Goal: Information Seeking & Learning: Learn about a topic

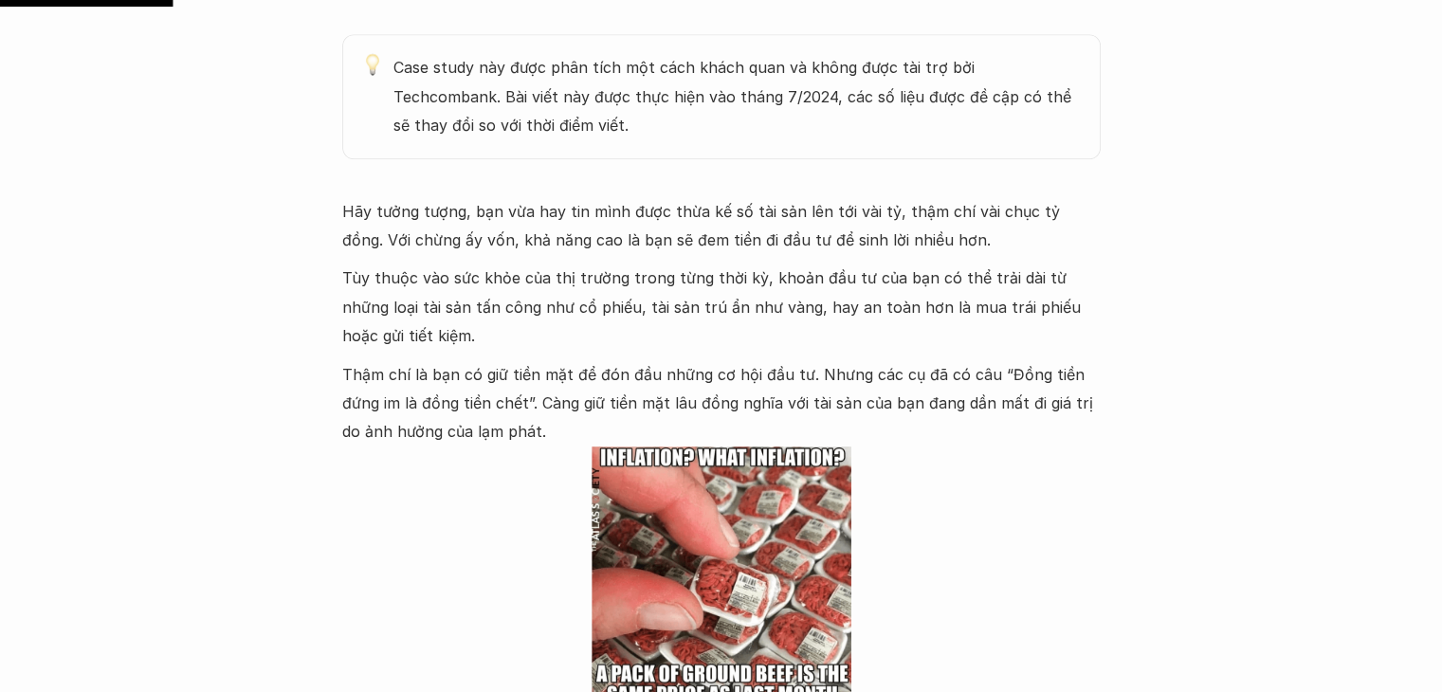
scroll to position [1105, 0]
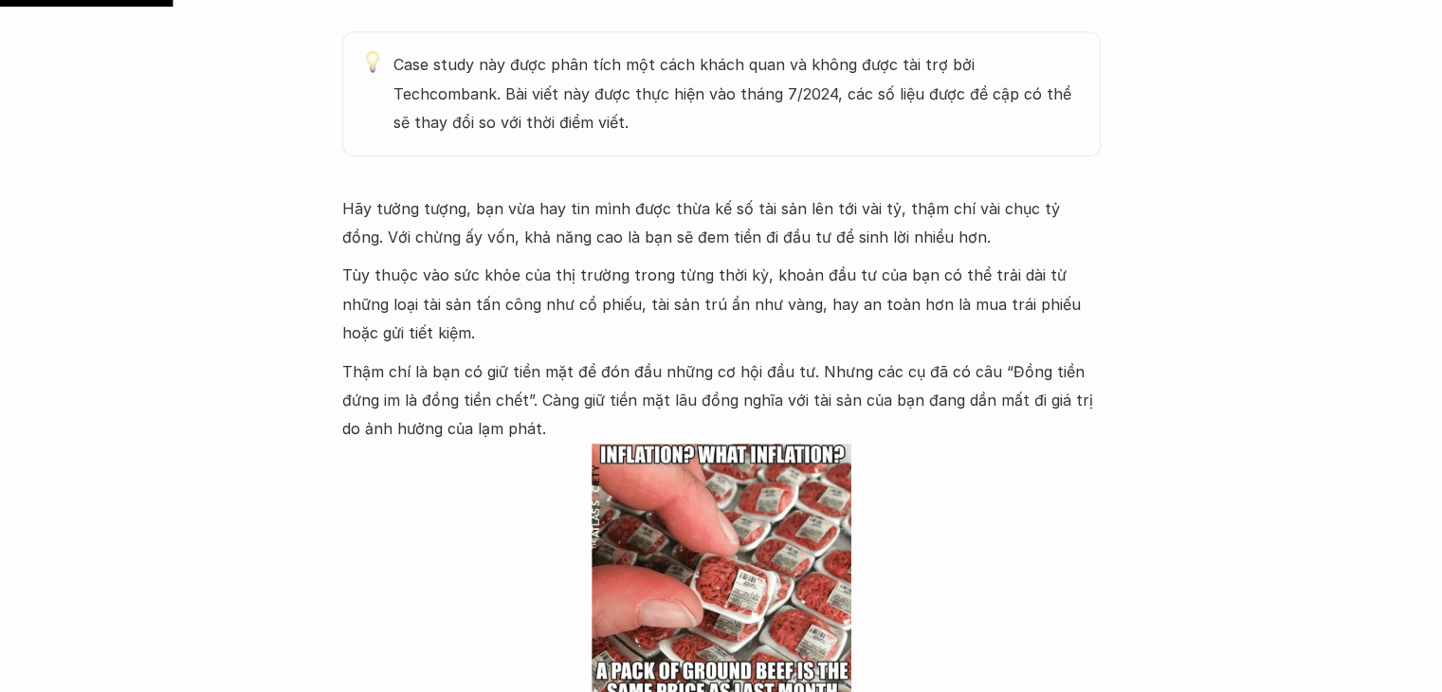
click at [470, 213] on p "Hãy tưởng tượng, bạn vừa hay tin mình được thừa kế số tài sản lên tới vài tỷ, t…" at bounding box center [721, 223] width 758 height 58
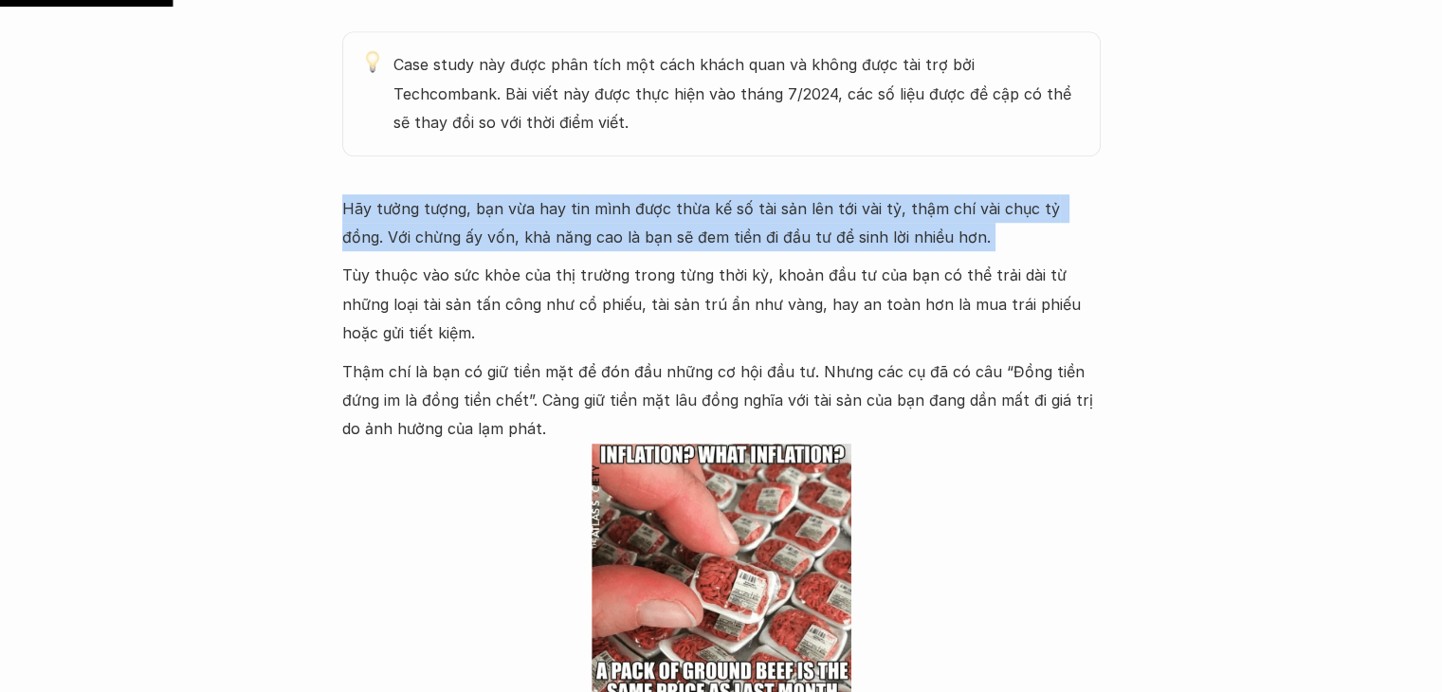
click at [470, 213] on p "Hãy tưởng tượng, bạn vừa hay tin mình được thừa kế số tài sản lên tới vài tỷ, t…" at bounding box center [721, 223] width 758 height 58
click at [525, 229] on p "Hãy tưởng tượng, bạn vừa hay tin mình được thừa kế số tài sản lên tới vài tỷ, t…" at bounding box center [721, 223] width 758 height 58
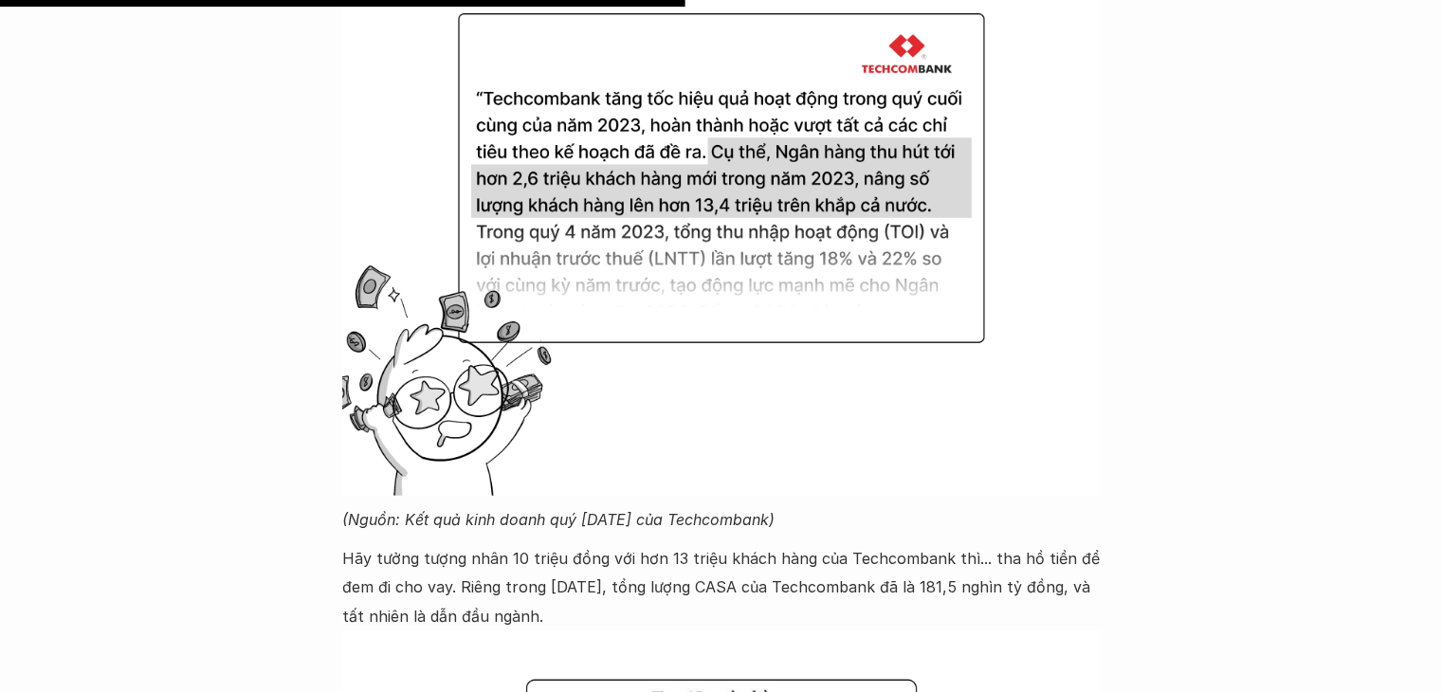
scroll to position [4378, 0]
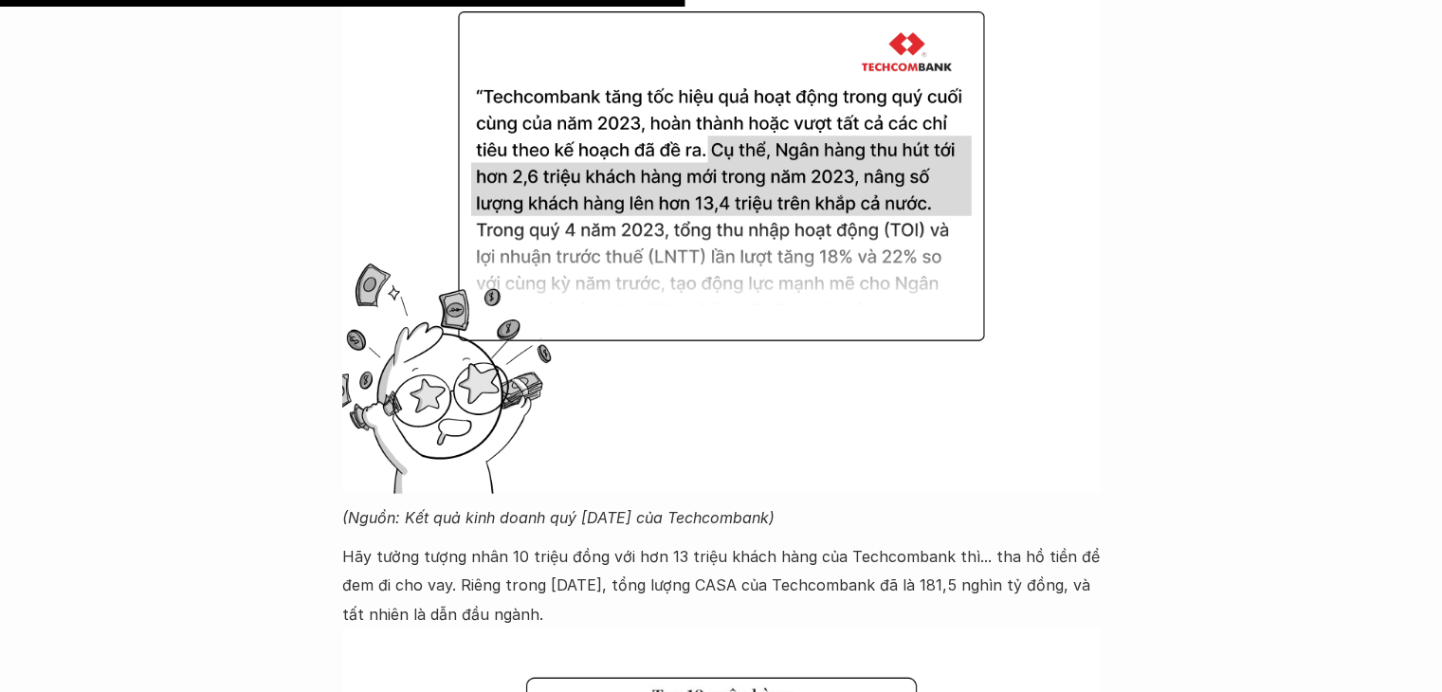
click at [572, 282] on img at bounding box center [721, 209] width 758 height 569
click at [651, 258] on img at bounding box center [721, 209] width 758 height 569
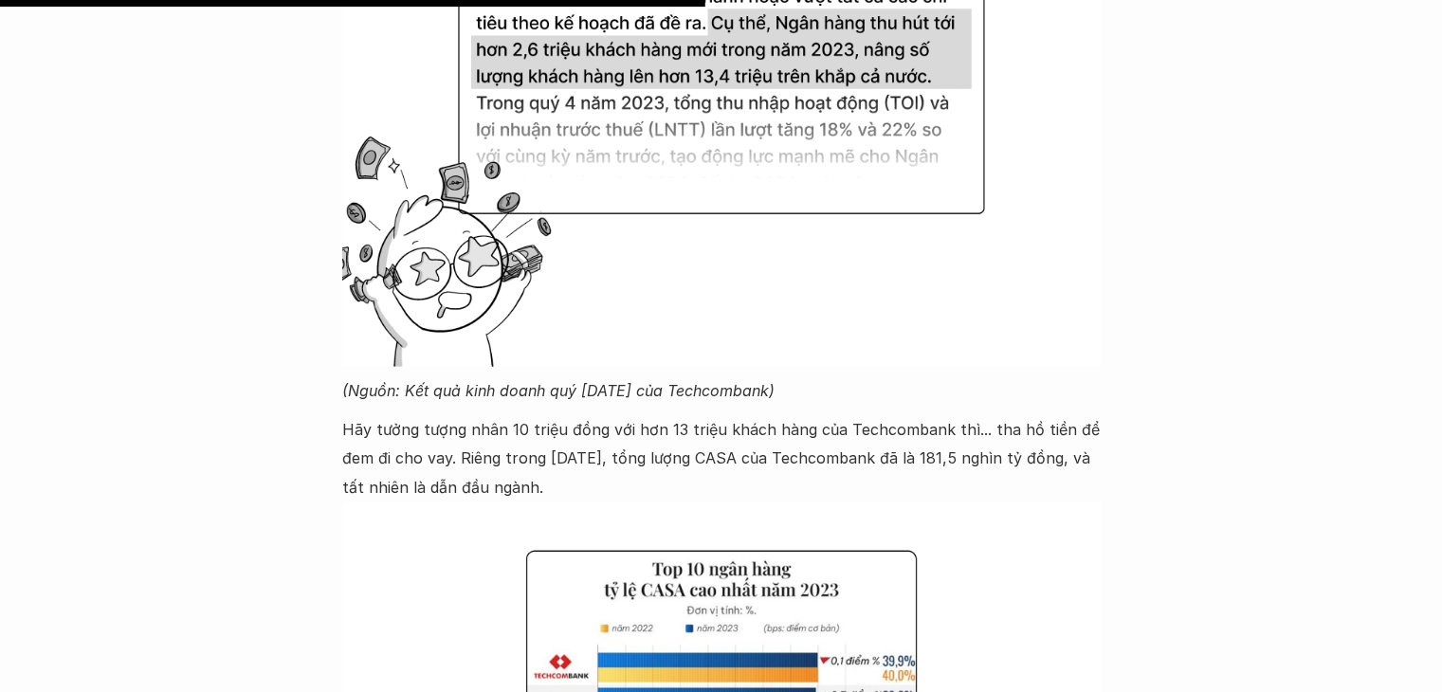
scroll to position [4507, 0]
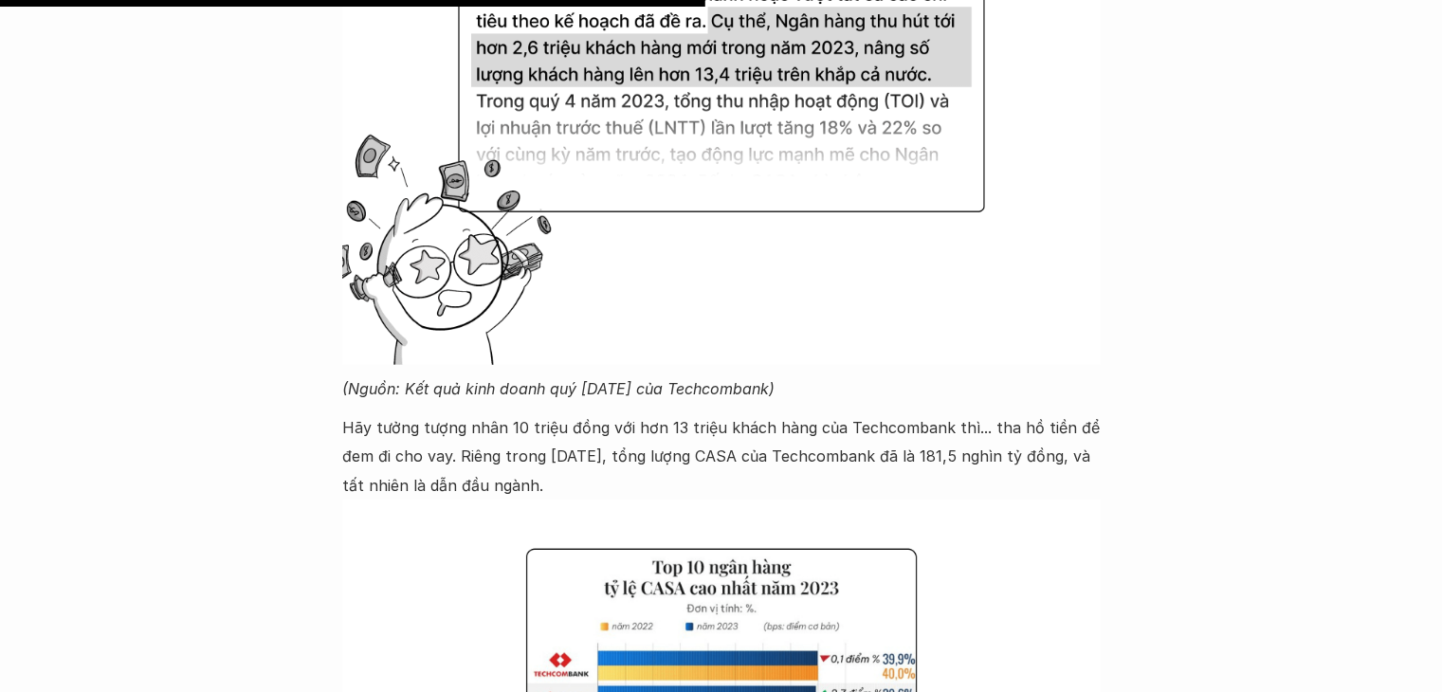
click at [489, 427] on p "Hãy tưởng tượng nhân 10 triệu đồng với hơn 13 triệu khách hàng của Techcombank …" at bounding box center [721, 456] width 758 height 86
drag, startPoint x: 489, startPoint y: 427, endPoint x: 547, endPoint y: 416, distance: 58.8
click at [547, 416] on p "Hãy tưởng tượng nhân 10 triệu đồng với hơn 13 triệu khách hàng của Techcombank …" at bounding box center [721, 456] width 758 height 86
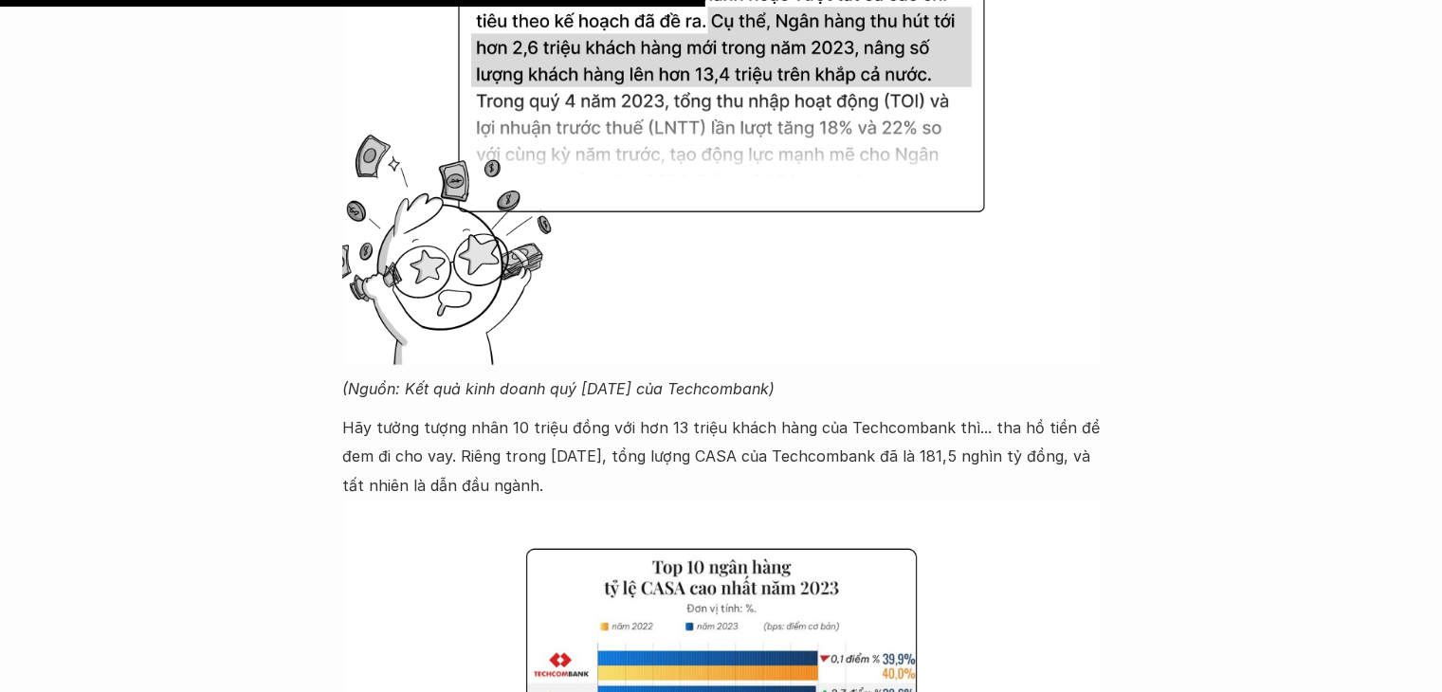
drag, startPoint x: 547, startPoint y: 416, endPoint x: 500, endPoint y: 413, distance: 47.5
click at [500, 413] on p "Hãy tưởng tượng nhân 10 triệu đồng với hơn 13 triệu khách hàng của Techcombank …" at bounding box center [721, 456] width 758 height 86
drag, startPoint x: 500, startPoint y: 413, endPoint x: 531, endPoint y: 418, distance: 31.6
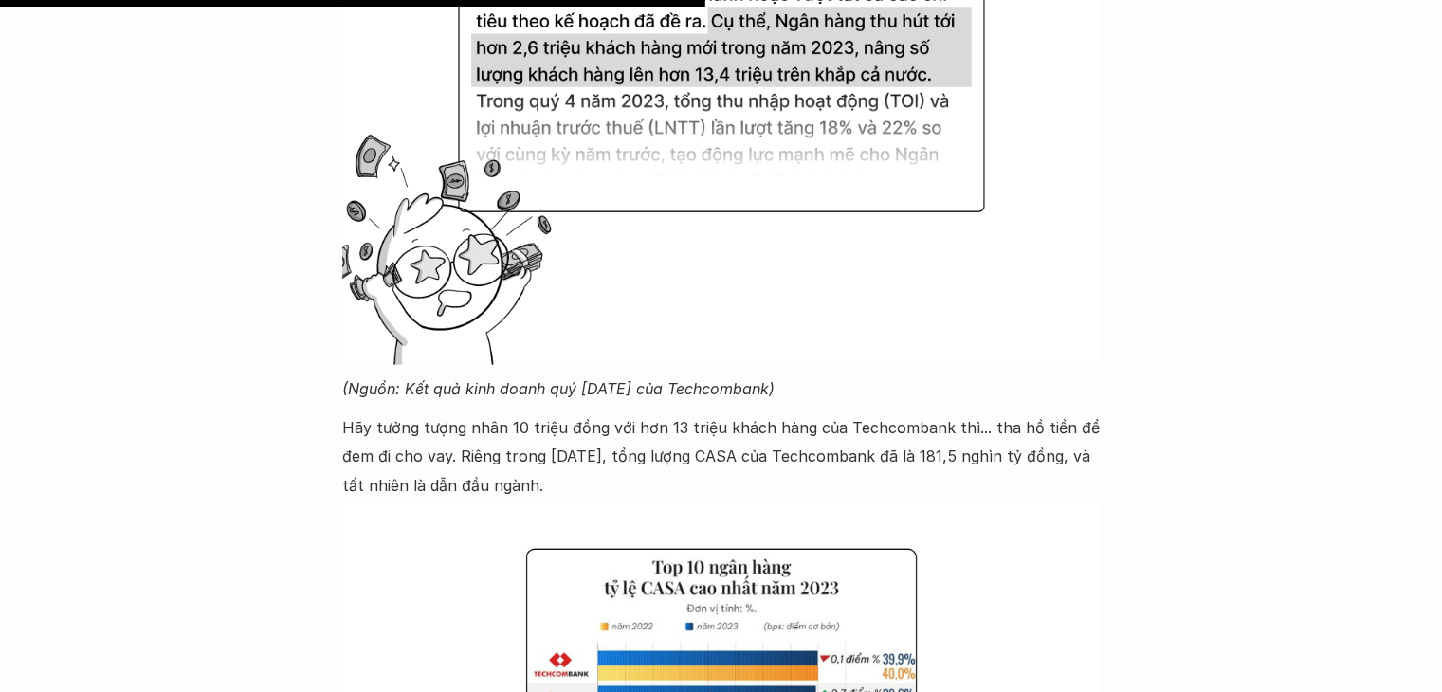
click at [531, 418] on p "Hãy tưởng tượng nhân 10 triệu đồng với hơn 13 triệu khách hàng của Techcombank …" at bounding box center [721, 456] width 758 height 86
drag, startPoint x: 531, startPoint y: 418, endPoint x: 698, endPoint y: 420, distance: 166.9
click at [698, 420] on p "Hãy tưởng tượng nhân 10 triệu đồng với hơn 13 triệu khách hàng của Techcombank …" at bounding box center [721, 456] width 758 height 86
click at [557, 453] on p "Hãy tưởng tượng nhân 10 triệu đồng với hơn 13 triệu khách hàng của Techcombank …" at bounding box center [721, 456] width 758 height 86
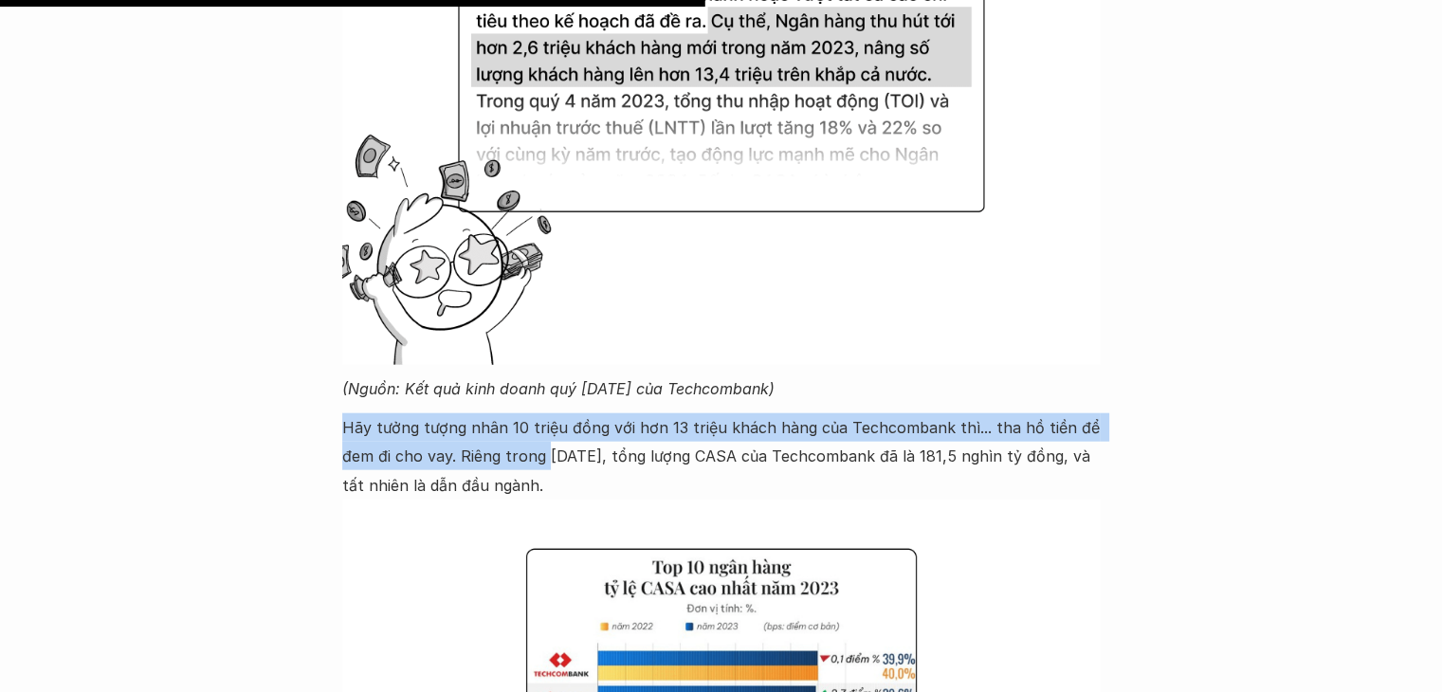
drag, startPoint x: 557, startPoint y: 453, endPoint x: 720, endPoint y: 472, distance: 163.2
click at [720, 472] on p "Hãy tưởng tượng nhân 10 triệu đồng với hơn 13 triệu khách hàng của Techcombank …" at bounding box center [721, 456] width 758 height 86
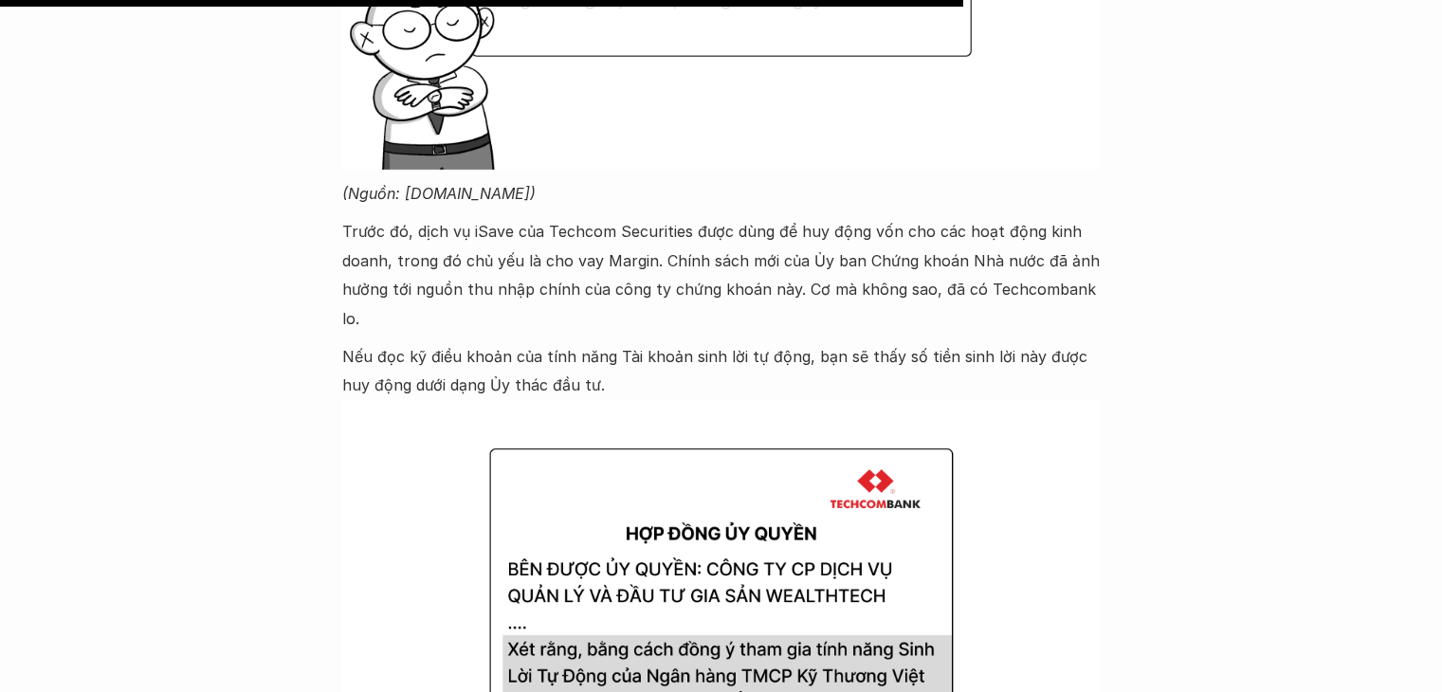
scroll to position [6156, 0]
click at [683, 221] on p "Trước đó, dịch vụ iSave của Techcom Securities được dùng để huy động vốn cho cá…" at bounding box center [721, 273] width 758 height 116
drag, startPoint x: 683, startPoint y: 221, endPoint x: 609, endPoint y: 226, distance: 74.1
click at [609, 226] on p "Trước đó, dịch vụ iSave của Techcom Securities được dùng để huy động vốn cho cá…" at bounding box center [721, 273] width 758 height 116
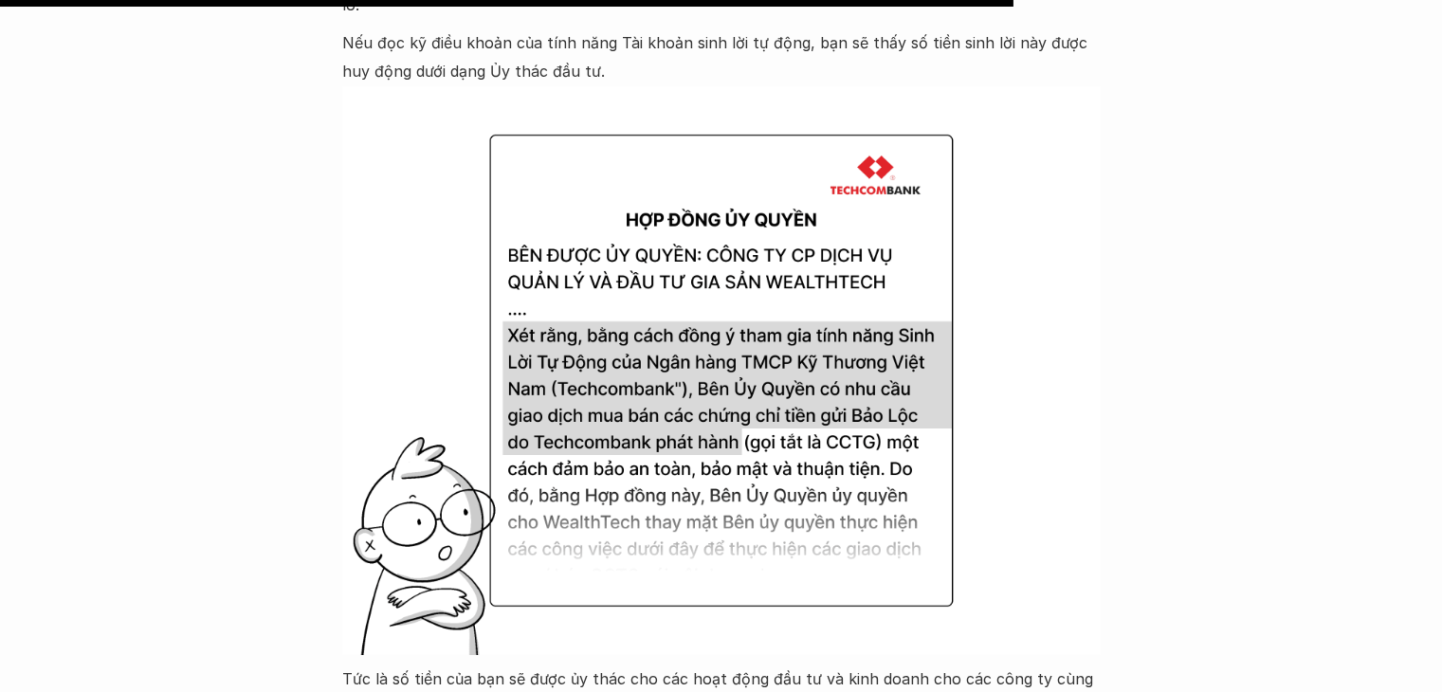
scroll to position [6479, 0]
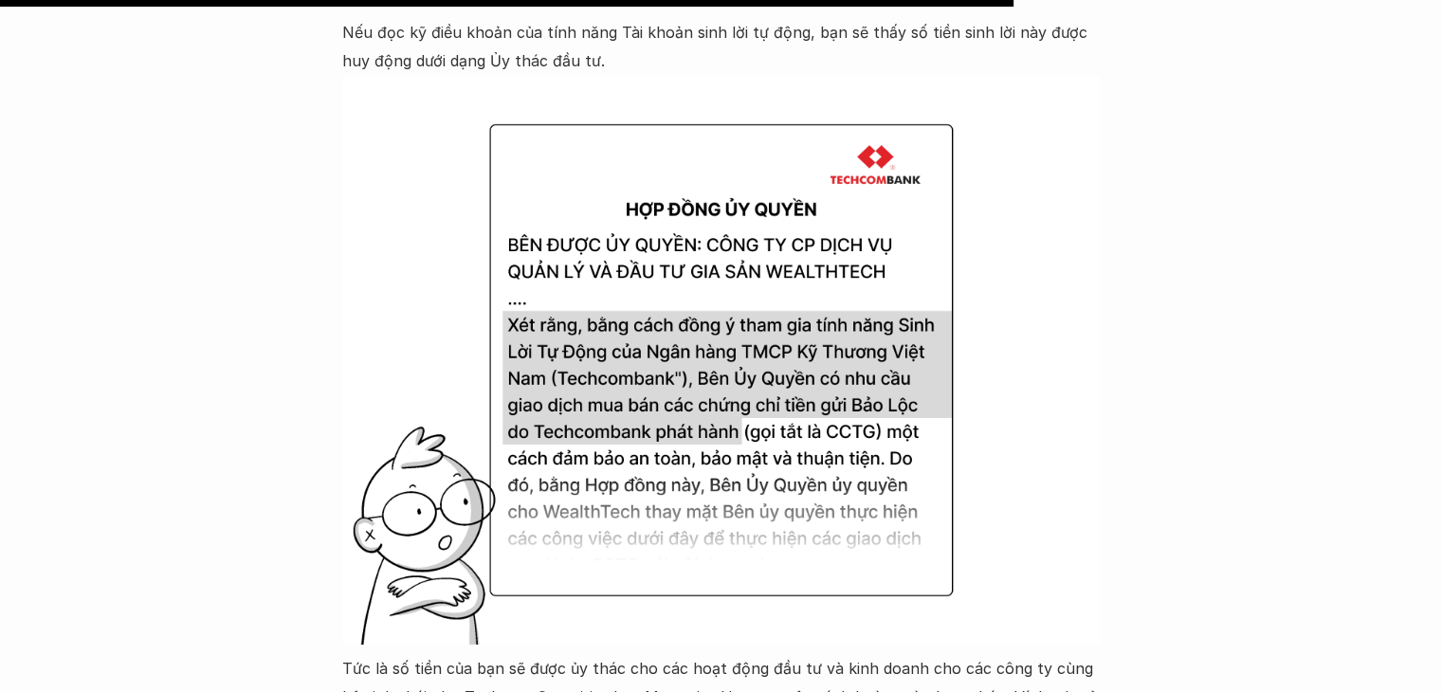
click at [587, 352] on img at bounding box center [721, 360] width 758 height 569
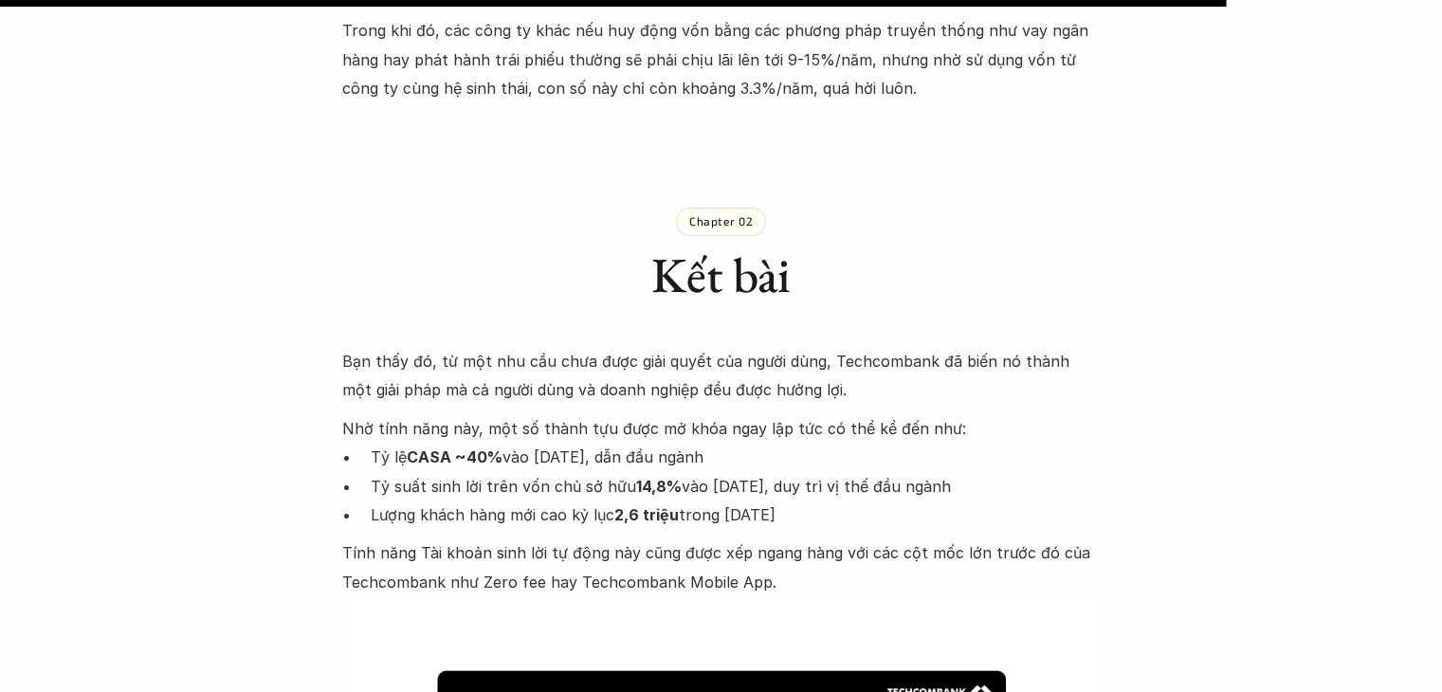
scroll to position [7852, 0]
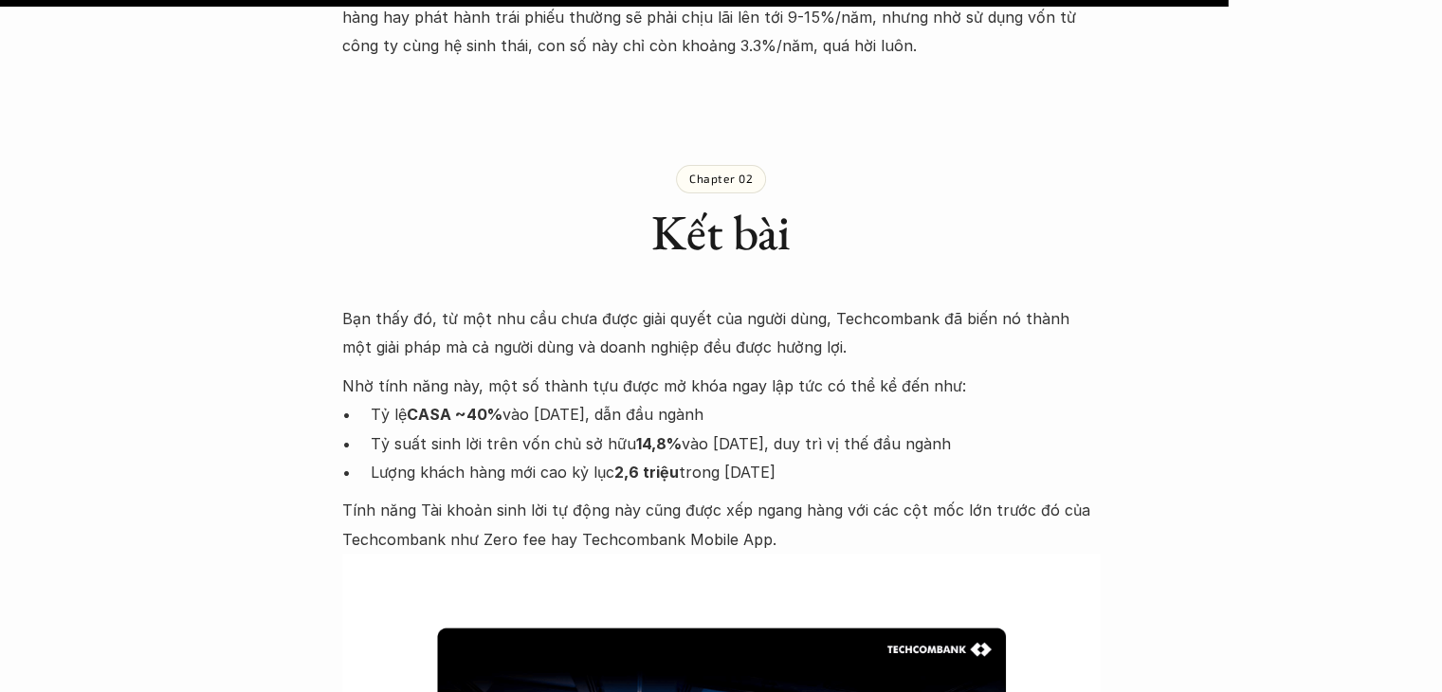
click at [477, 429] on p "Tỷ suất sinh lời trên vốn chủ sở hữu 14,8% vào [DATE], duy trì vị thế đầu ngành" at bounding box center [736, 443] width 730 height 28
drag, startPoint x: 477, startPoint y: 411, endPoint x: 660, endPoint y: 427, distance: 183.6
click at [660, 429] on p "Tỷ suất sinh lời trên vốn chủ sở hữu 14,8% vào [DATE], duy trì vị thế đầu ngành" at bounding box center [736, 443] width 730 height 28
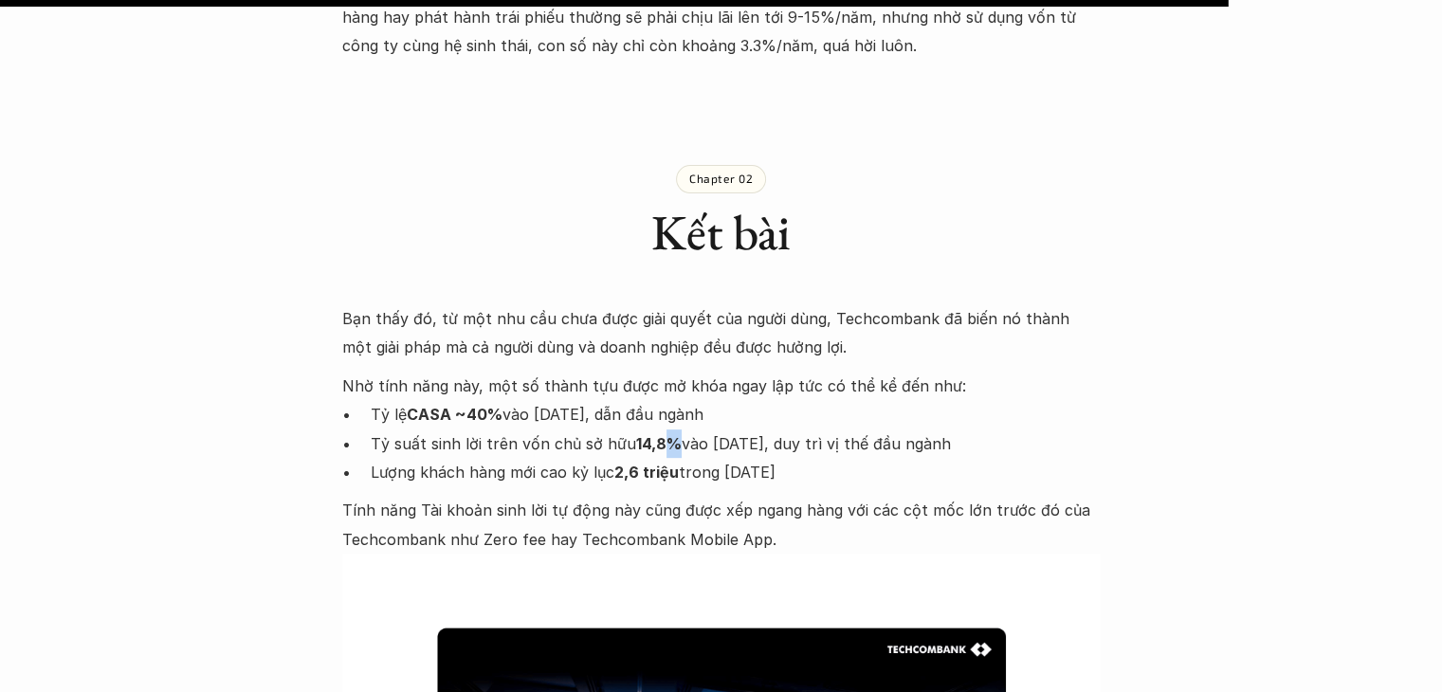
click at [660, 429] on p "Tỷ suất sinh lời trên vốn chủ sở hữu 14,8% vào [DATE], duy trì vị thế đầu ngành" at bounding box center [736, 443] width 730 height 28
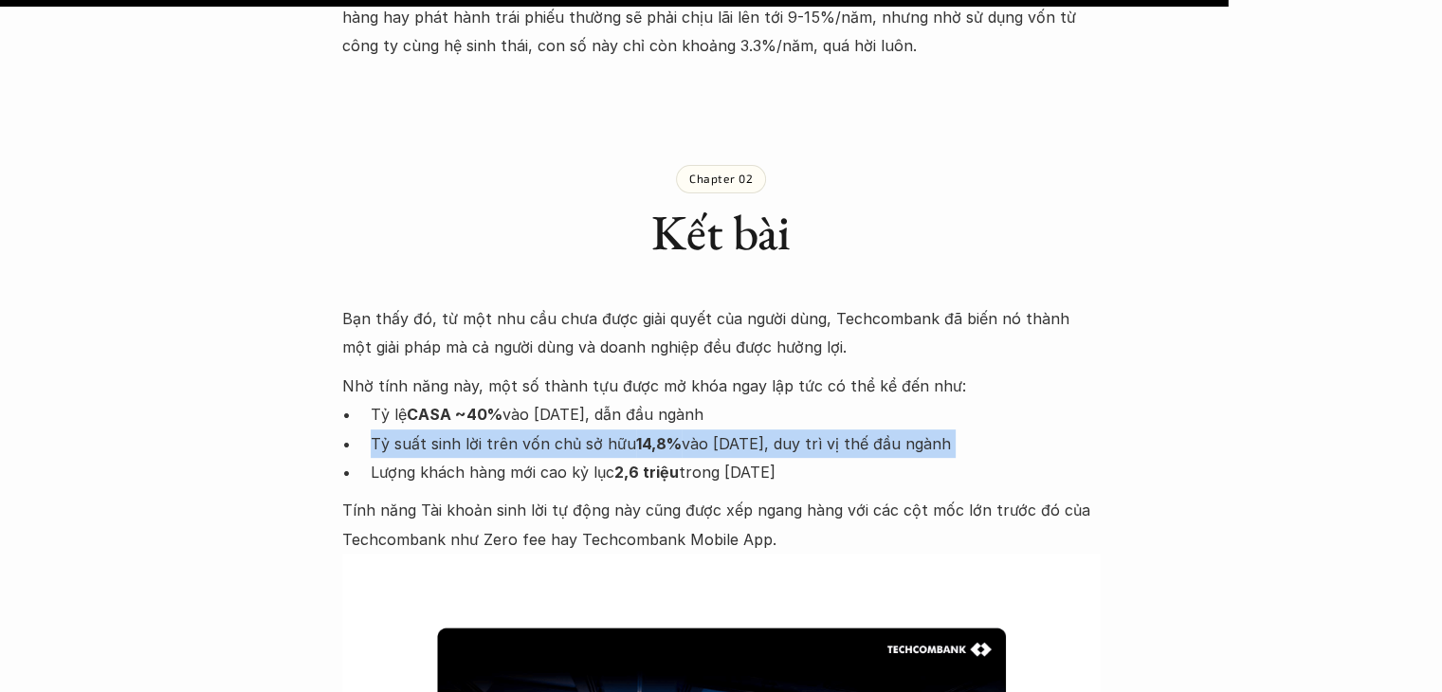
click at [660, 429] on p "Tỷ suất sinh lời trên vốn chủ sở hữu 14,8% vào [DATE], duy trì vị thế đầu ngành" at bounding box center [736, 443] width 730 height 28
click at [690, 429] on p "Tỷ suất sinh lời trên vốn chủ sở hữu 14,8% vào [DATE], duy trì vị thế đầu ngành" at bounding box center [736, 443] width 730 height 28
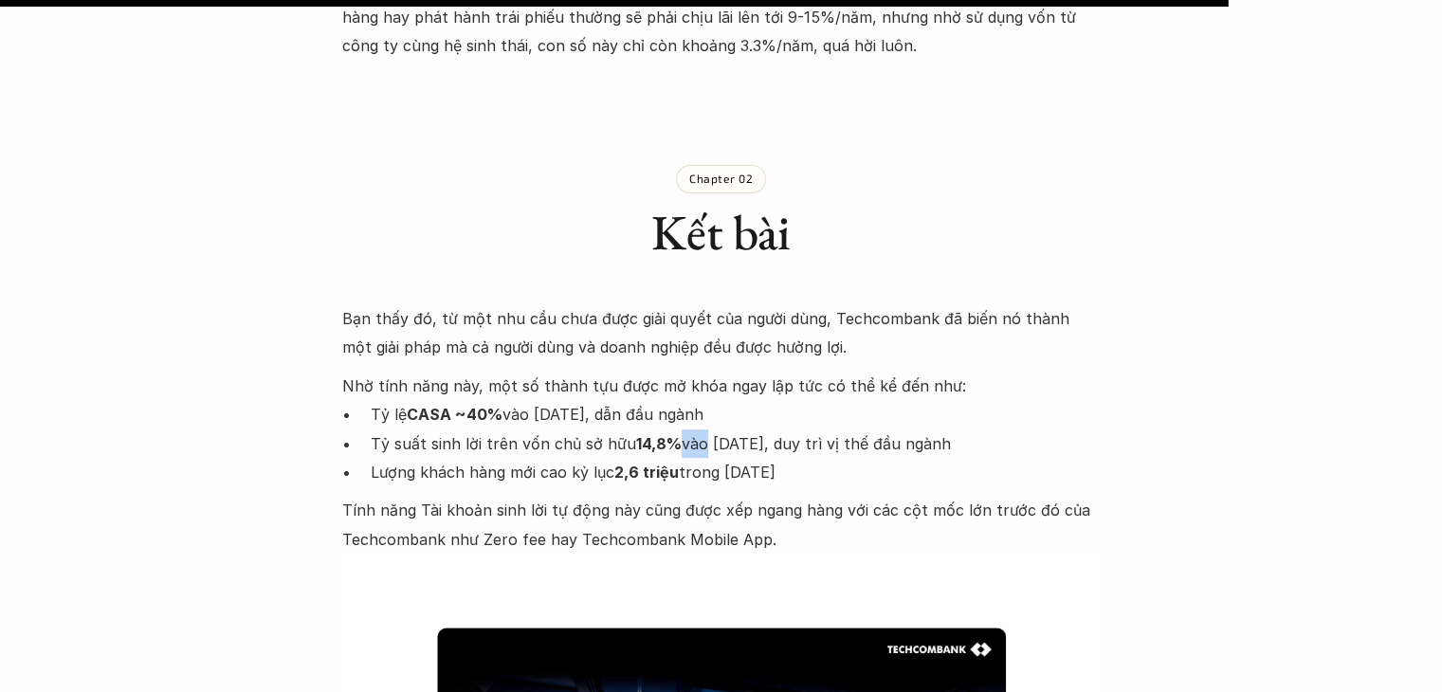
click at [690, 429] on p "Tỷ suất sinh lời trên vốn chủ sở hữu 14,8% vào [DATE], duy trì vị thế đầu ngành" at bounding box center [736, 443] width 730 height 28
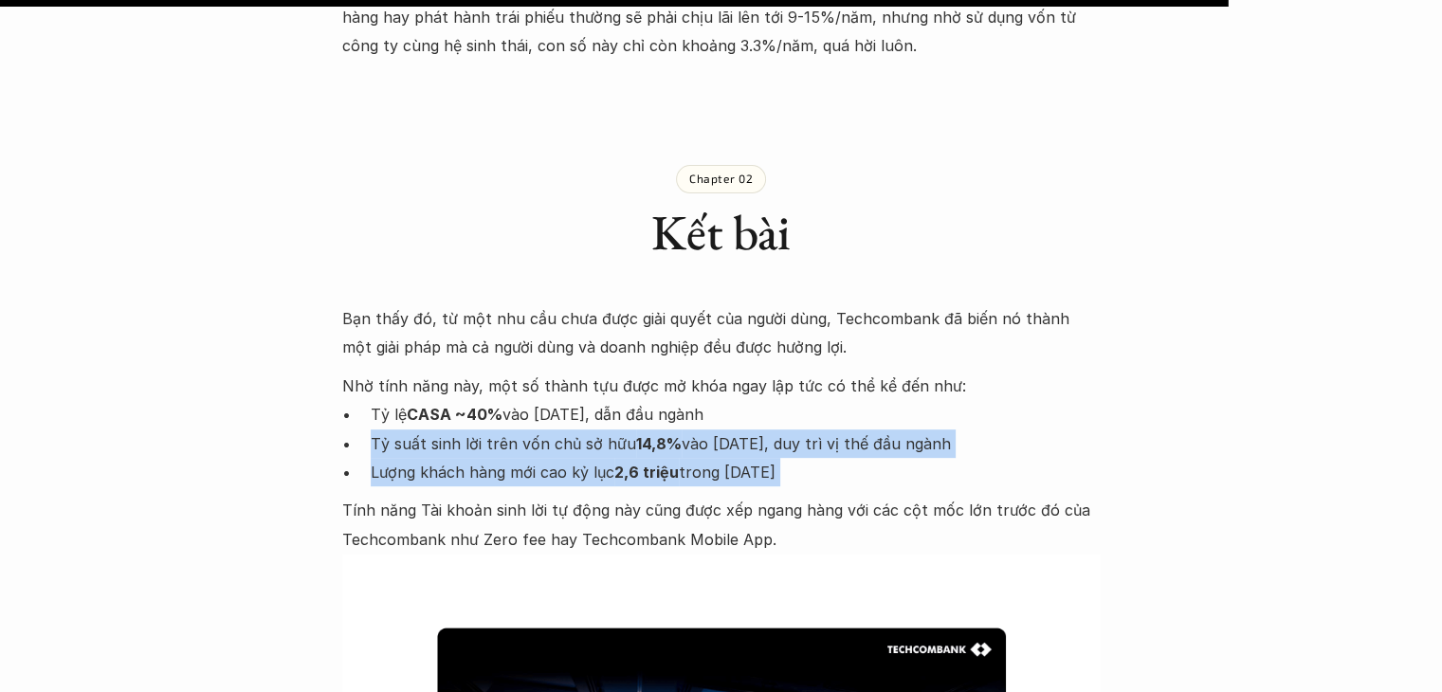
drag, startPoint x: 690, startPoint y: 421, endPoint x: 690, endPoint y: 438, distance: 17.1
click at [690, 438] on ul "Tỷ lệ CASA ~40% vào [DATE], dẫn đầu ngành Tỷ suất sinh lời trên vốn chủ sở hữu …" at bounding box center [721, 443] width 758 height 86
click at [690, 458] on p "Lượng khách hàng mới cao kỷ lục 2,6 triệu trong [DATE]" at bounding box center [736, 472] width 730 height 28
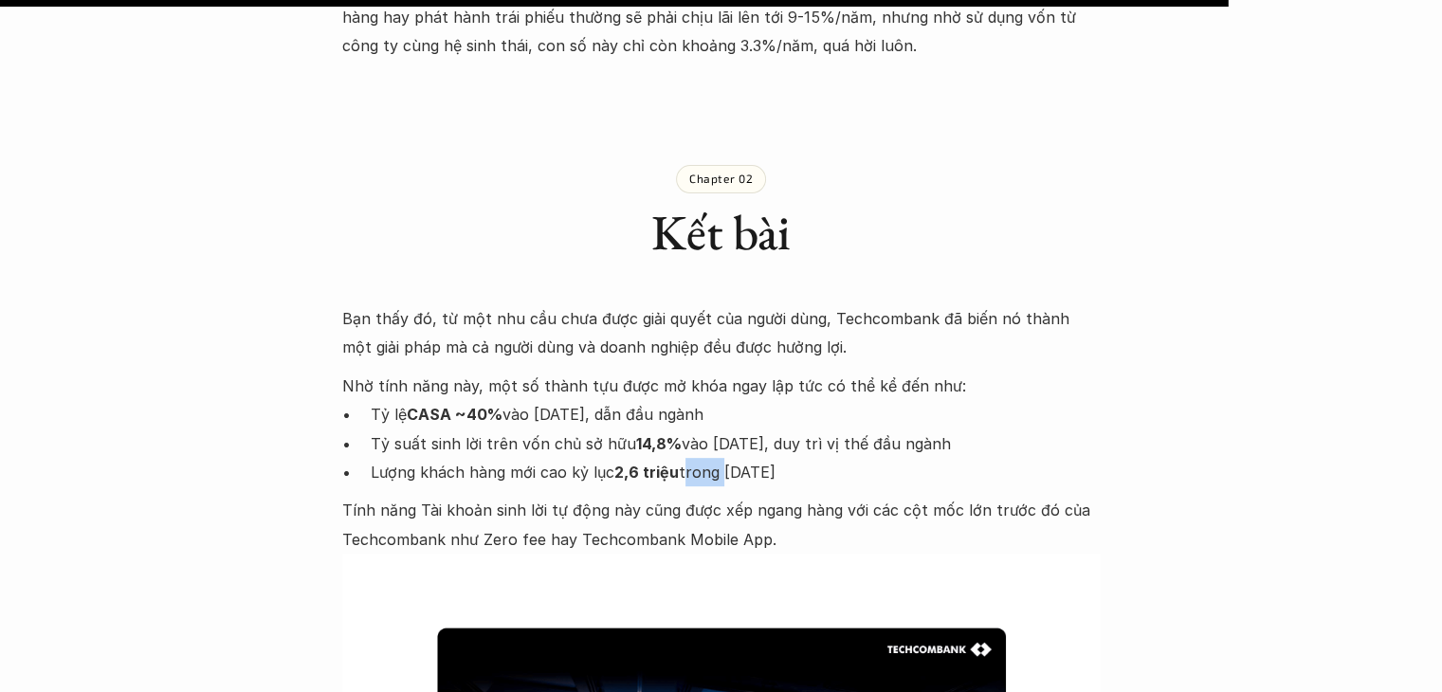
click at [690, 458] on p "Lượng khách hàng mới cao kỷ lục 2,6 triệu trong [DATE]" at bounding box center [736, 472] width 730 height 28
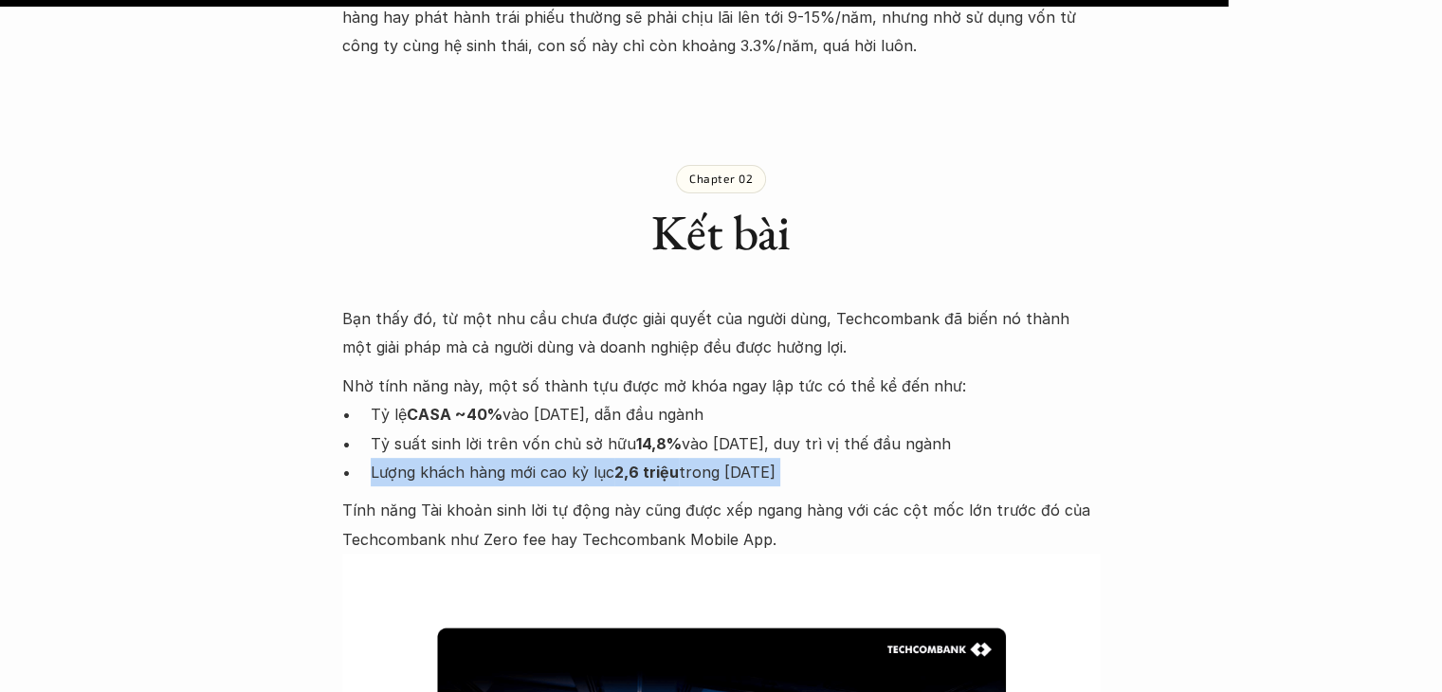
click at [690, 458] on p "Lượng khách hàng mới cao kỷ lục 2,6 triệu trong [DATE]" at bounding box center [736, 472] width 730 height 28
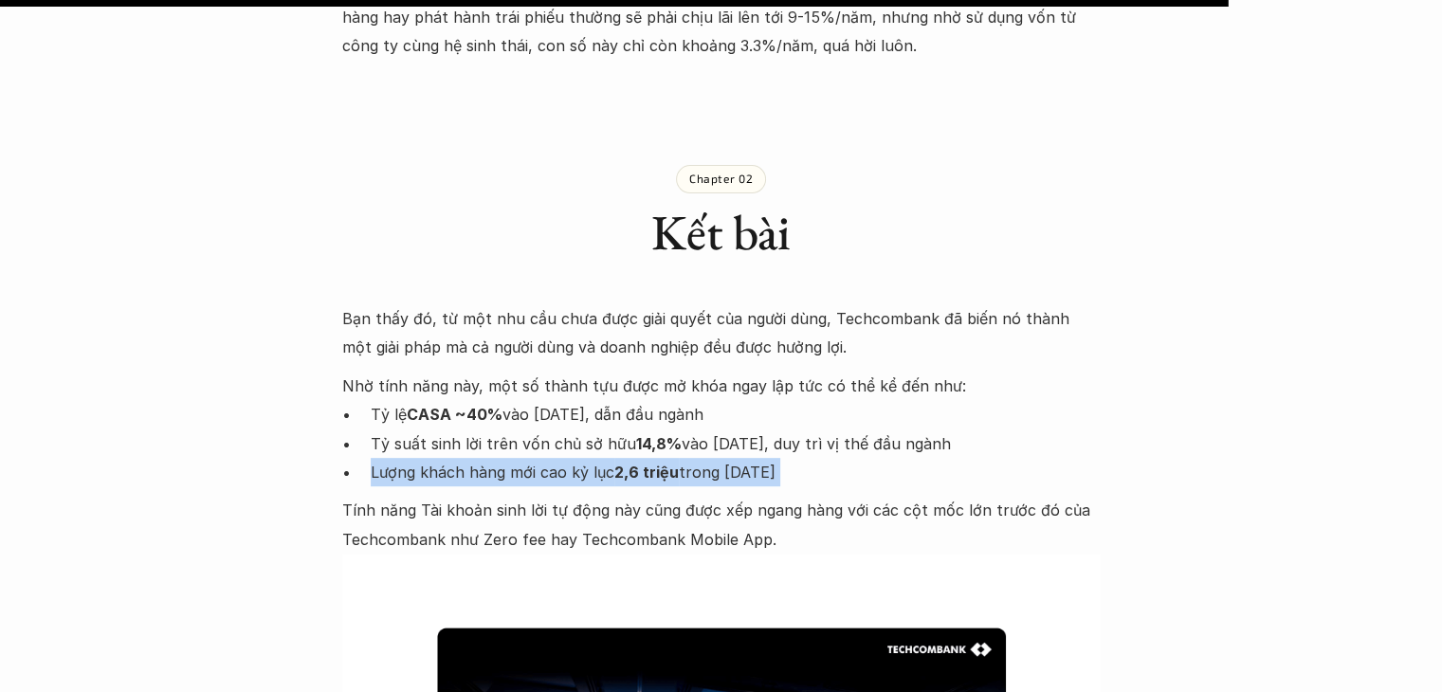
click at [665, 463] on strong "2,6 triệu" at bounding box center [646, 472] width 64 height 19
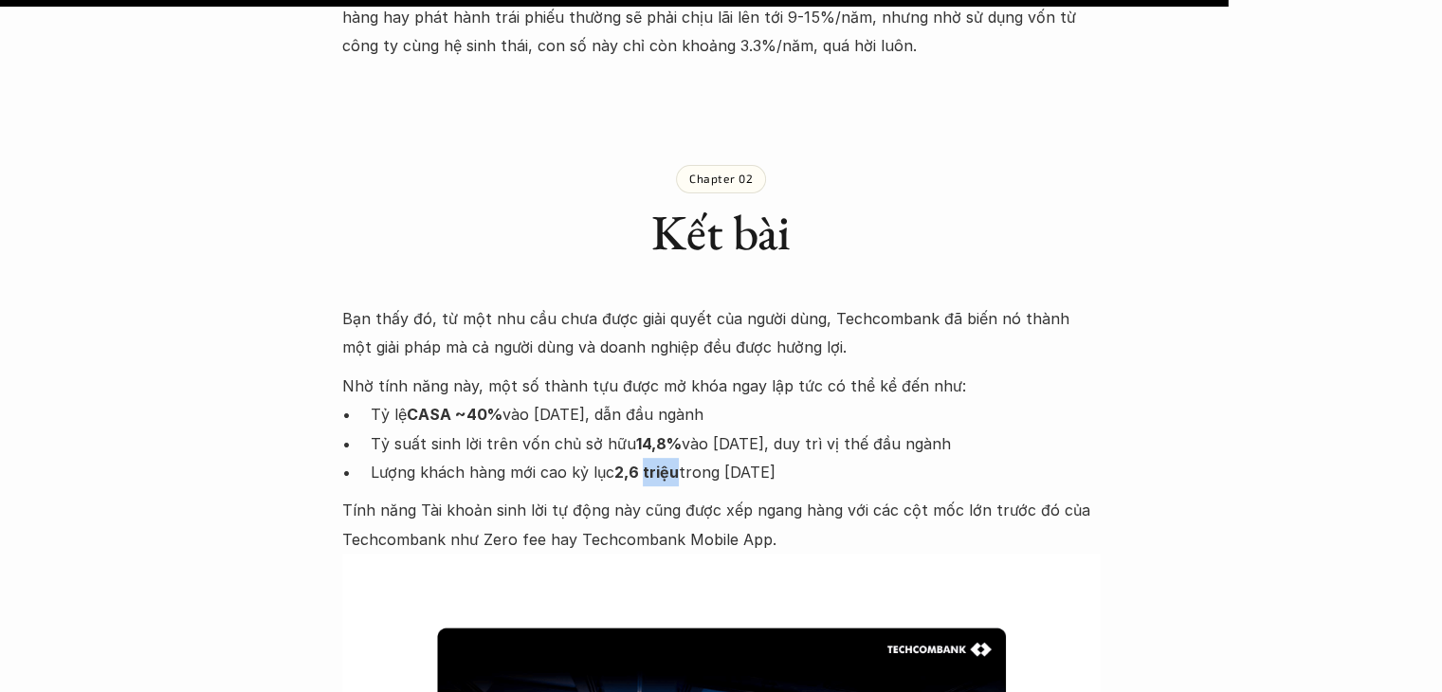
click at [665, 463] on strong "2,6 triệu" at bounding box center [646, 472] width 64 height 19
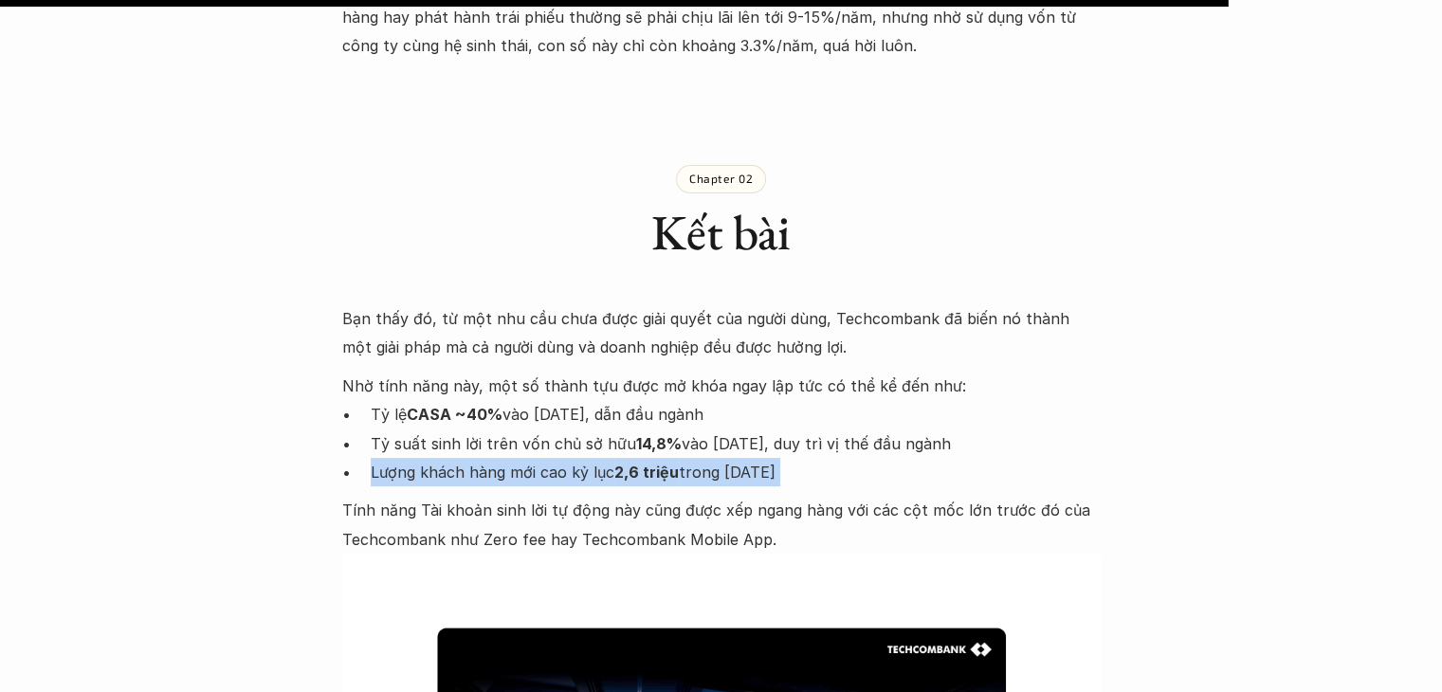
click at [665, 463] on strong "2,6 triệu" at bounding box center [646, 472] width 64 height 19
click at [583, 458] on p "Lượng khách hàng mới cao kỷ lục 2,6 triệu trong [DATE]" at bounding box center [736, 472] width 730 height 28
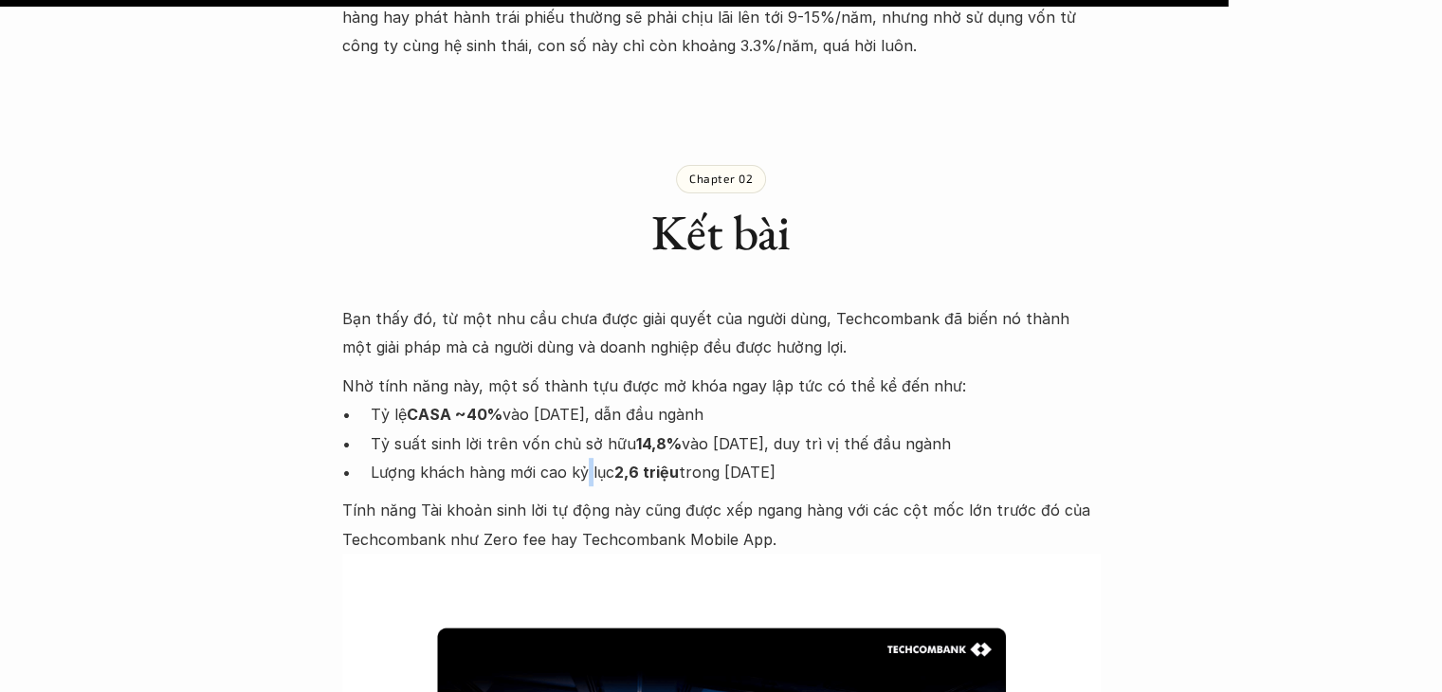
click at [583, 458] on p "Lượng khách hàng mới cao kỷ lục 2,6 triệu trong [DATE]" at bounding box center [736, 472] width 730 height 28
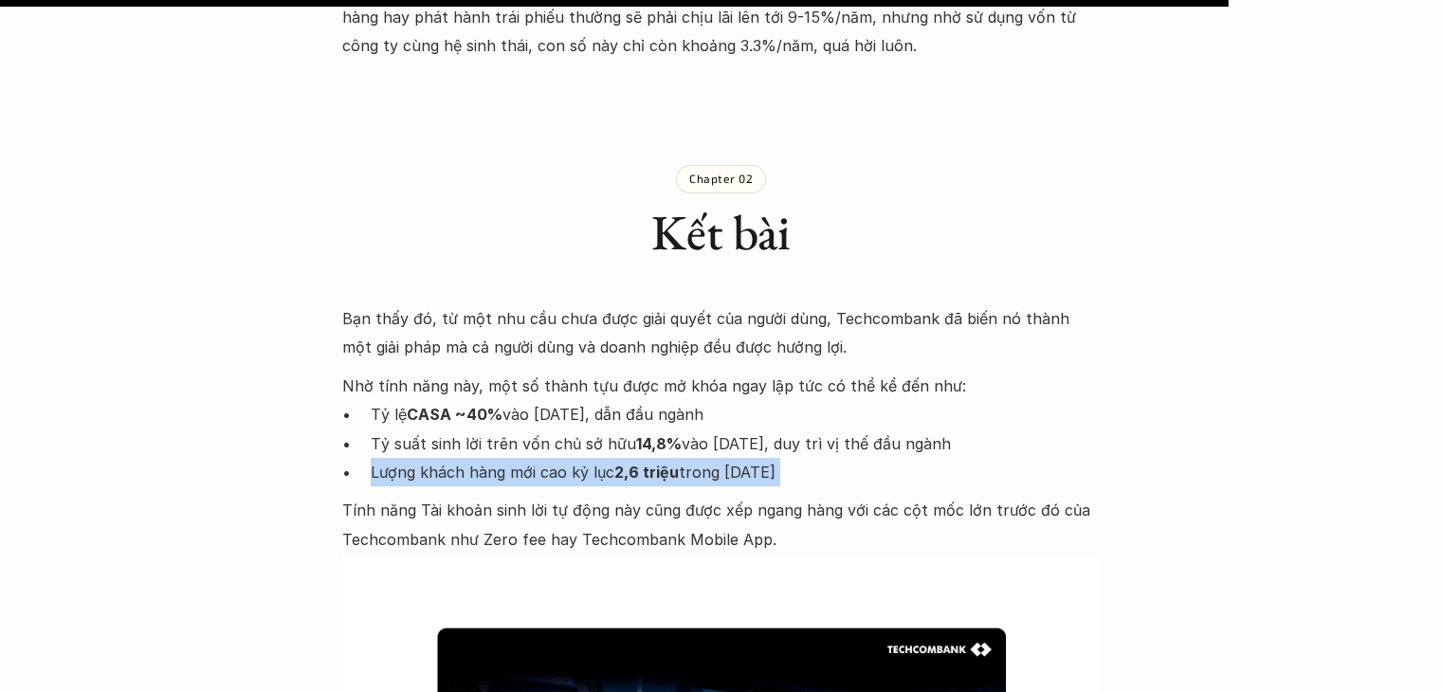
click at [583, 458] on p "Lượng khách hàng mới cao kỷ lục 2,6 triệu trong [DATE]" at bounding box center [736, 472] width 730 height 28
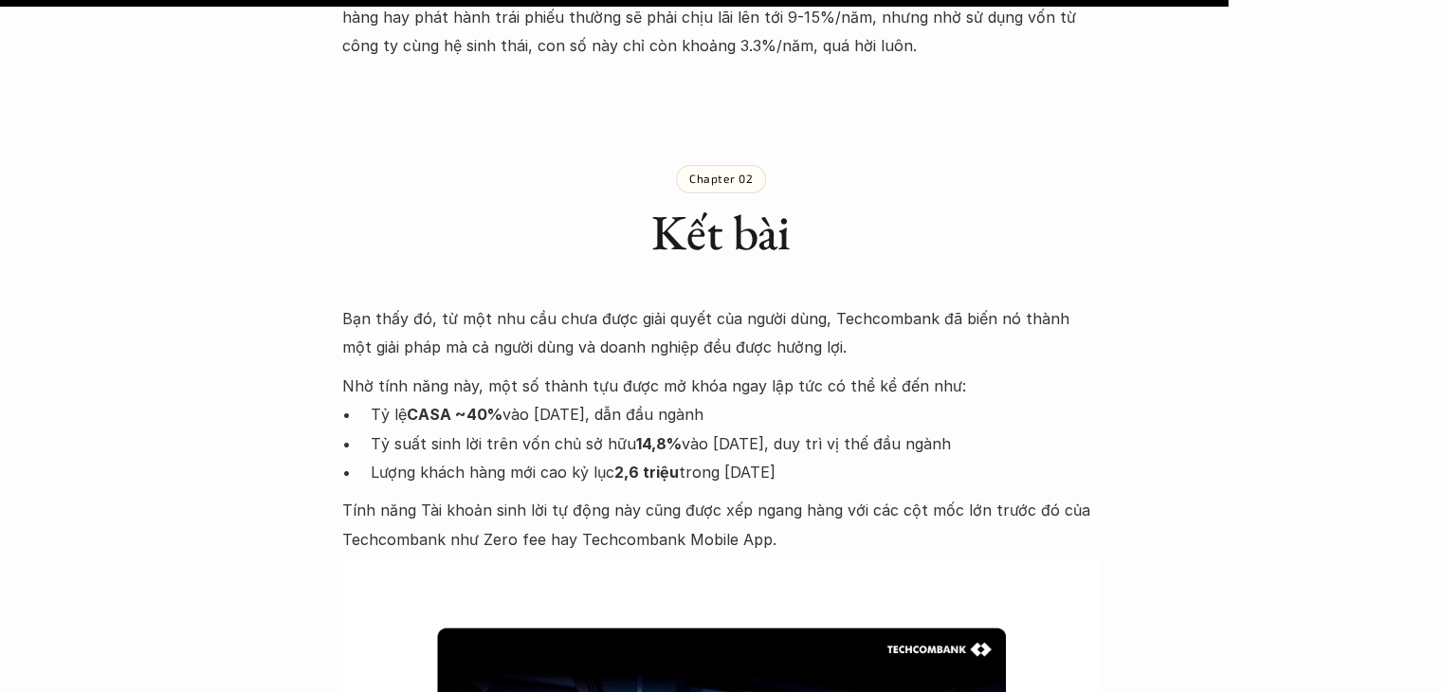
click at [584, 429] on p "Tỷ suất sinh lời trên vốn chủ sở hữu 14,8% vào [DATE], duy trì vị thế đầu ngành" at bounding box center [736, 443] width 730 height 28
drag, startPoint x: 584, startPoint y: 423, endPoint x: 657, endPoint y: 413, distance: 73.6
click at [657, 429] on p "Tỷ suất sinh lời trên vốn chủ sở hữu 14,8% vào [DATE], duy trì vị thế đầu ngành" at bounding box center [736, 443] width 730 height 28
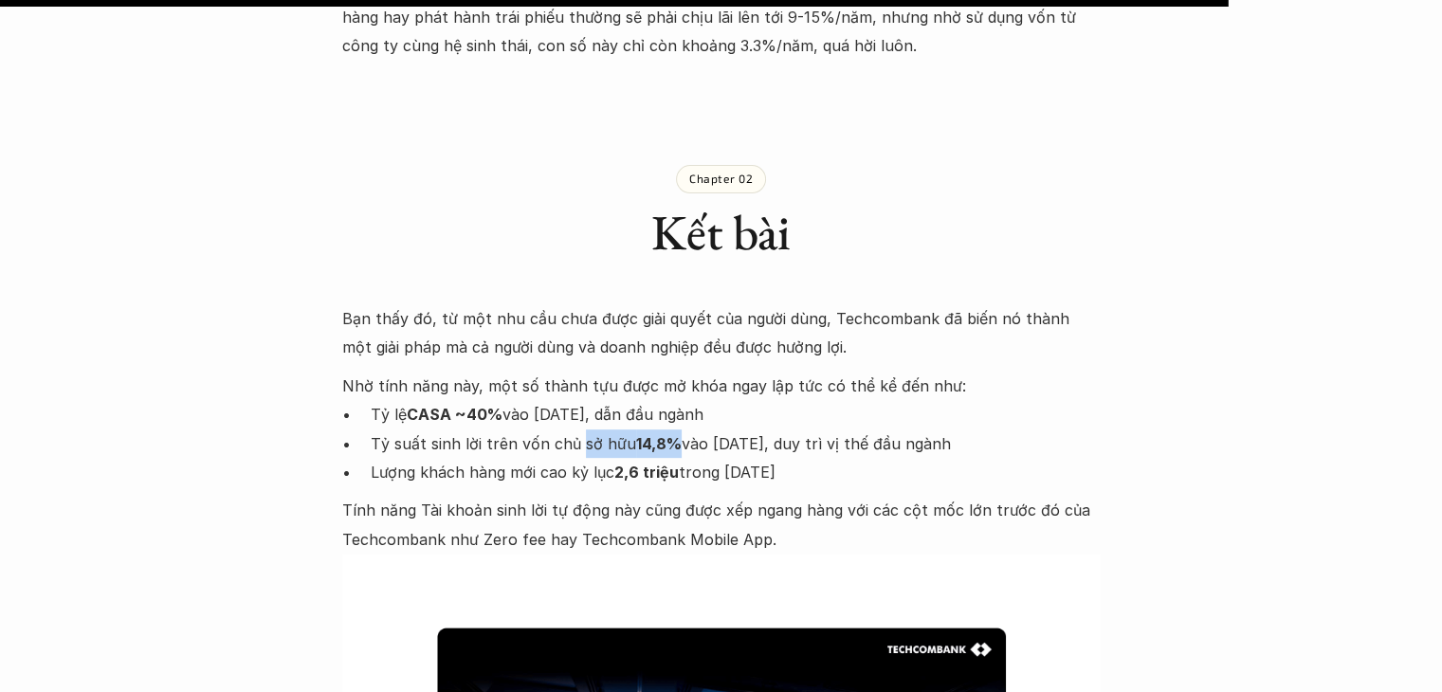
click at [657, 434] on strong "14,8%" at bounding box center [659, 443] width 46 height 19
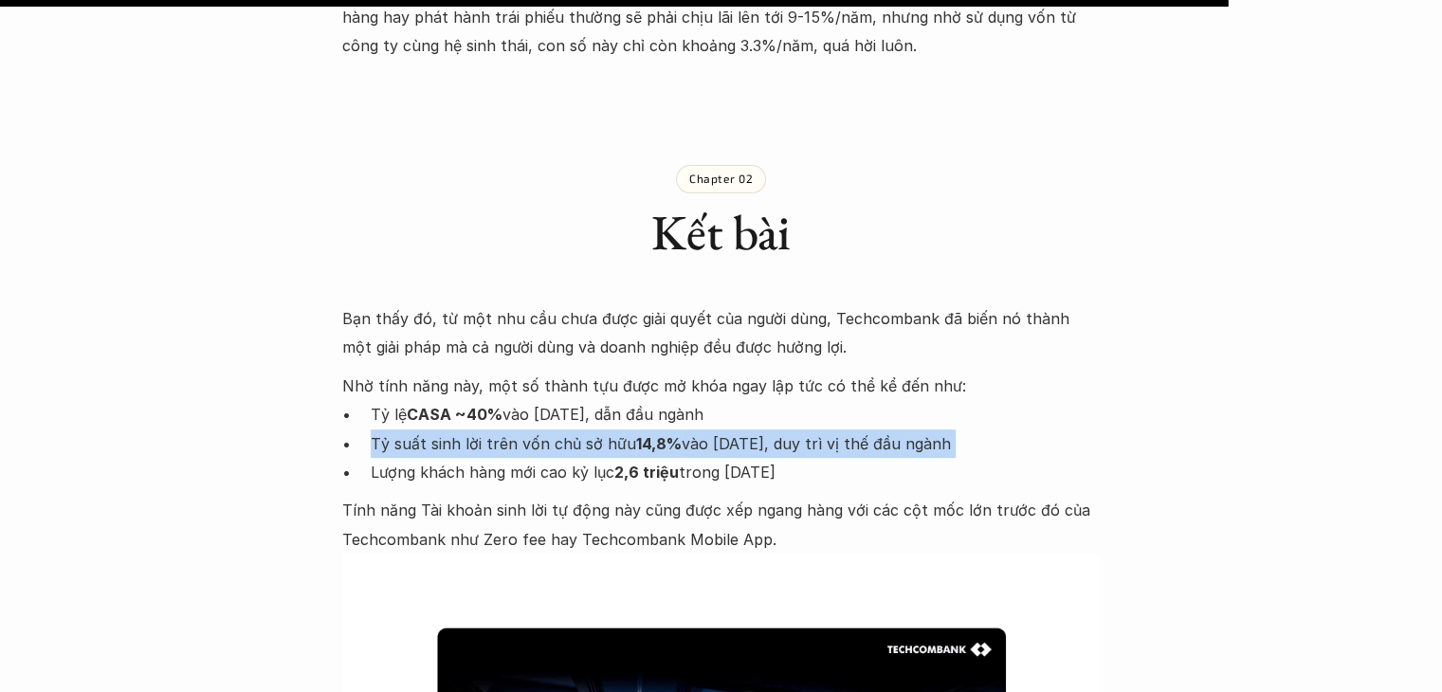
click at [657, 434] on strong "14,8%" at bounding box center [659, 443] width 46 height 19
click at [556, 429] on p "Tỷ suất sinh lời trên vốn chủ sở hữu 14,8% vào [DATE], duy trì vị thế đầu ngành" at bounding box center [736, 443] width 730 height 28
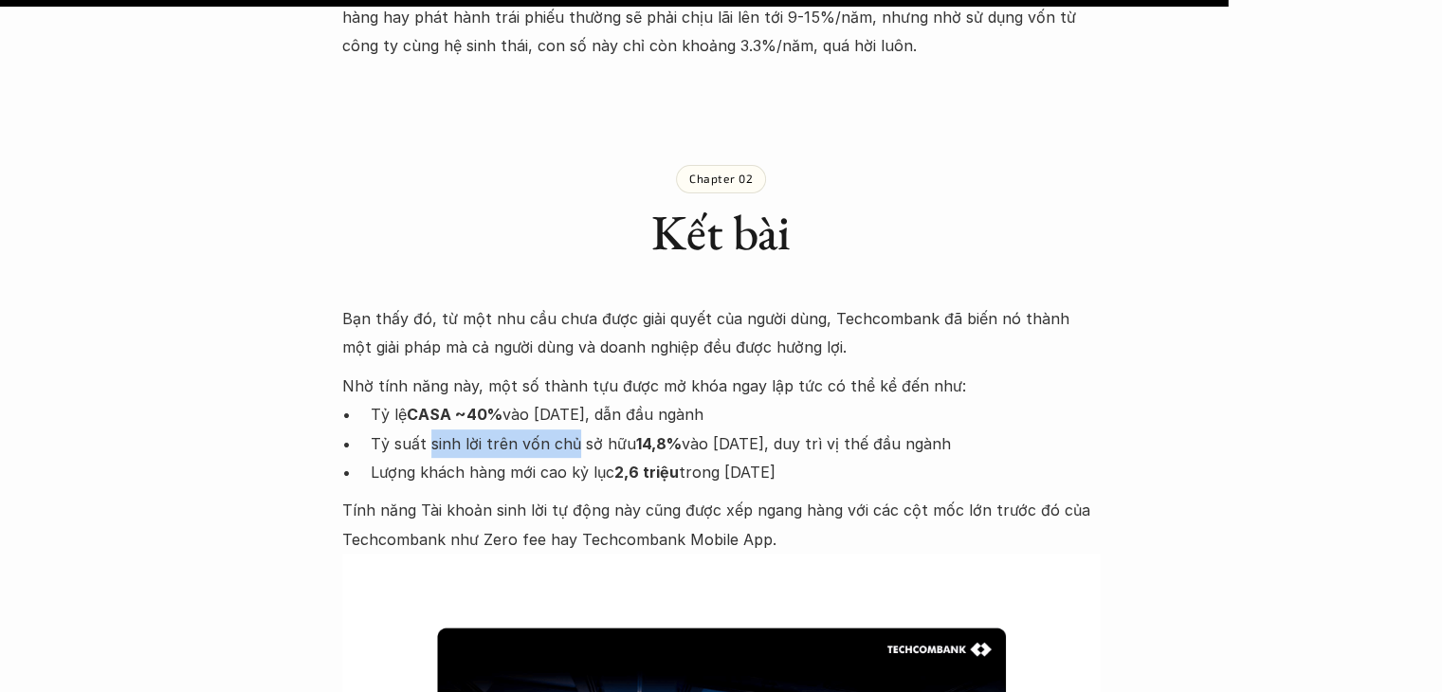
drag, startPoint x: 556, startPoint y: 419, endPoint x: 425, endPoint y: 420, distance: 130.8
click at [425, 429] on p "Tỷ suất sinh lời trên vốn chủ sở hữu 14,8% vào [DATE], duy trì vị thế đầu ngành" at bounding box center [736, 443] width 730 height 28
click at [636, 434] on strong "14,8%" at bounding box center [659, 443] width 46 height 19
drag, startPoint x: 635, startPoint y: 422, endPoint x: 762, endPoint y: 412, distance: 127.4
click at [762, 429] on p "Tỷ suất sinh lời trên vốn chủ sở hữu 14,8% vào [DATE], duy trì vị thế đầu ngành" at bounding box center [736, 443] width 730 height 28
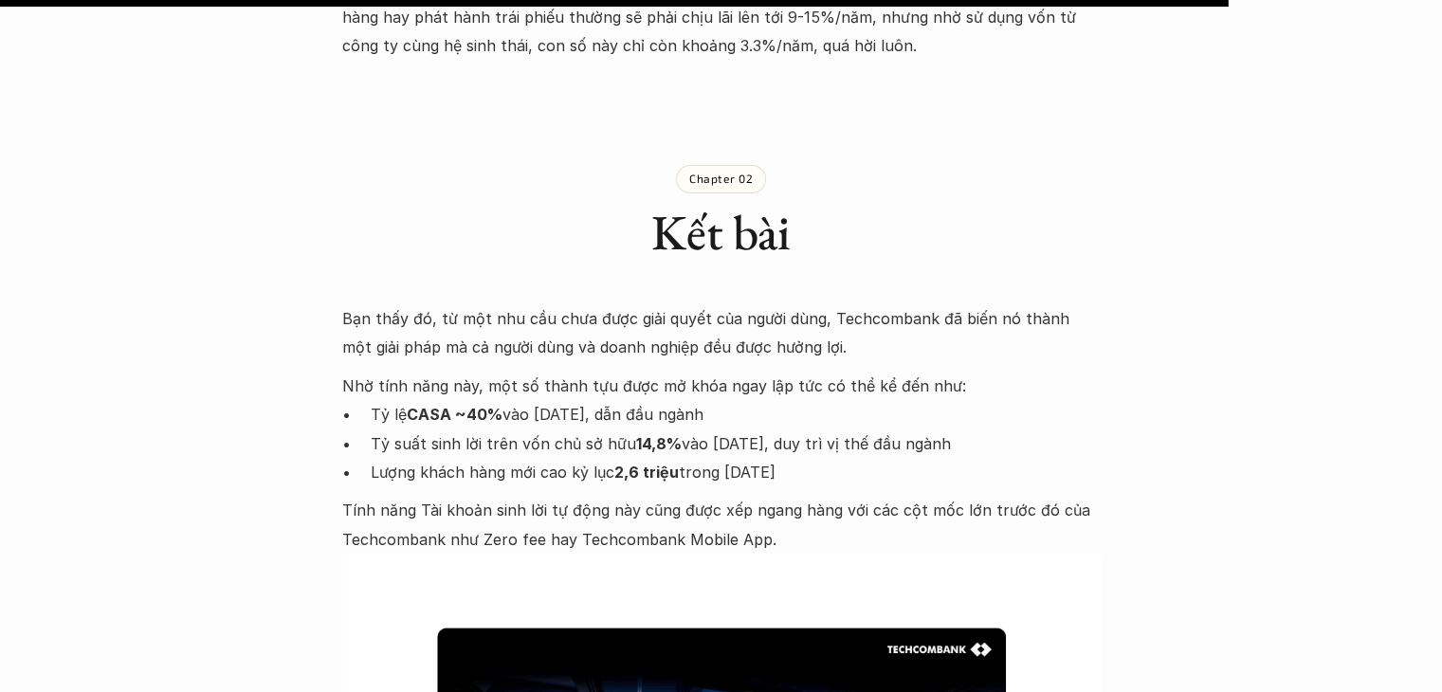
click at [580, 496] on p "Tính năng Tài khoản sinh lời tự động này cũng được xếp ngang hàng với các cột m…" at bounding box center [721, 525] width 758 height 58
drag, startPoint x: 580, startPoint y: 489, endPoint x: 802, endPoint y: 487, distance: 221.8
click at [802, 496] on p "Tính năng Tài khoản sinh lời tự động này cũng được xếp ngang hàng với các cột m…" at bounding box center [721, 525] width 758 height 58
click at [643, 505] on p "Tính năng Tài khoản sinh lời tự động này cũng được xếp ngang hàng với các cột m…" at bounding box center [721, 525] width 758 height 58
drag, startPoint x: 643, startPoint y: 505, endPoint x: 726, endPoint y: 508, distance: 83.5
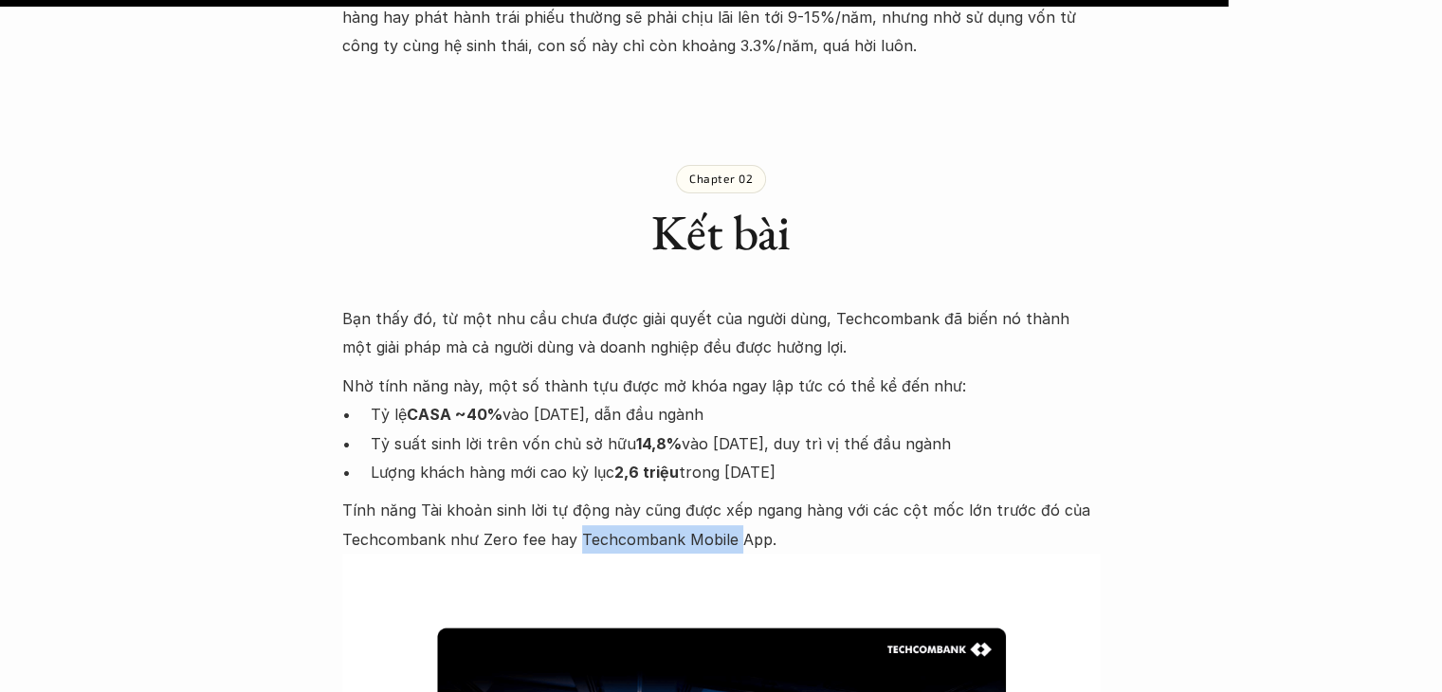
click at [726, 508] on p "Tính năng Tài khoản sinh lời tự động này cũng được xếp ngang hàng với các cột m…" at bounding box center [721, 525] width 758 height 58
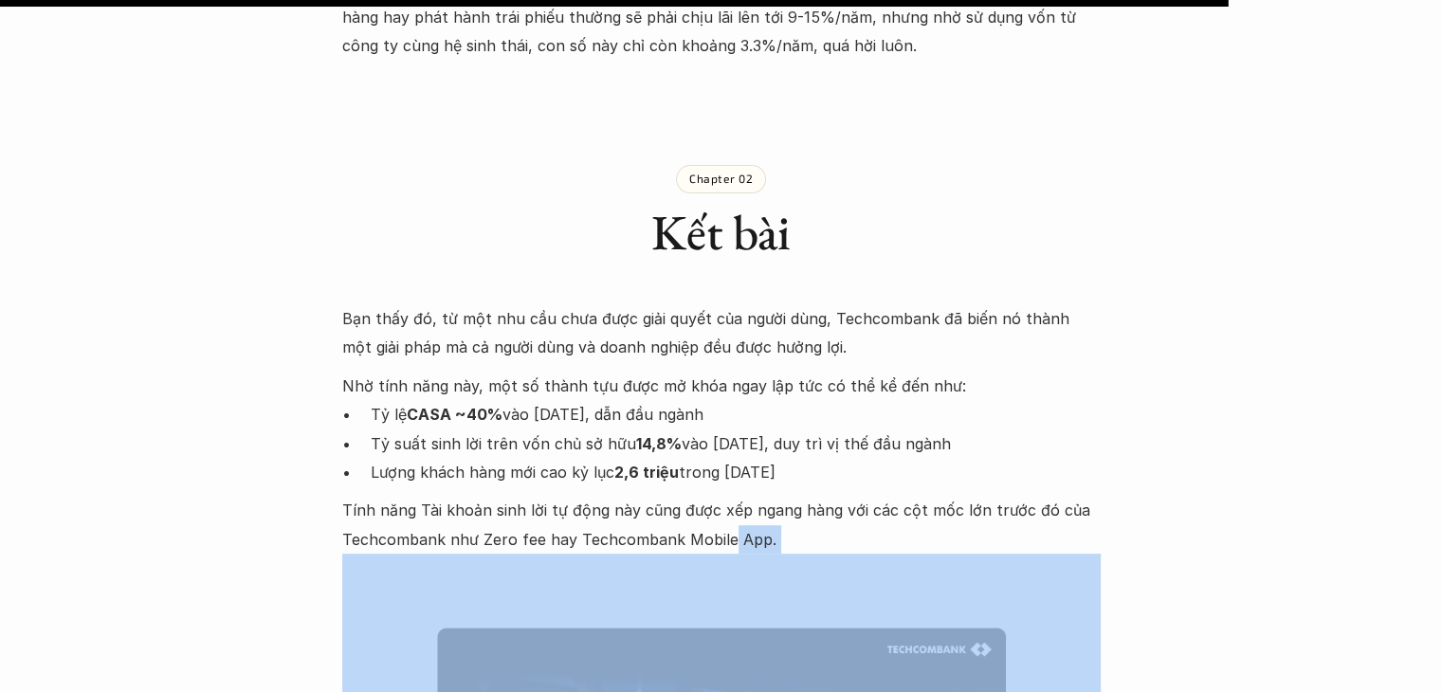
drag, startPoint x: 726, startPoint y: 508, endPoint x: 645, endPoint y: 524, distance: 83.1
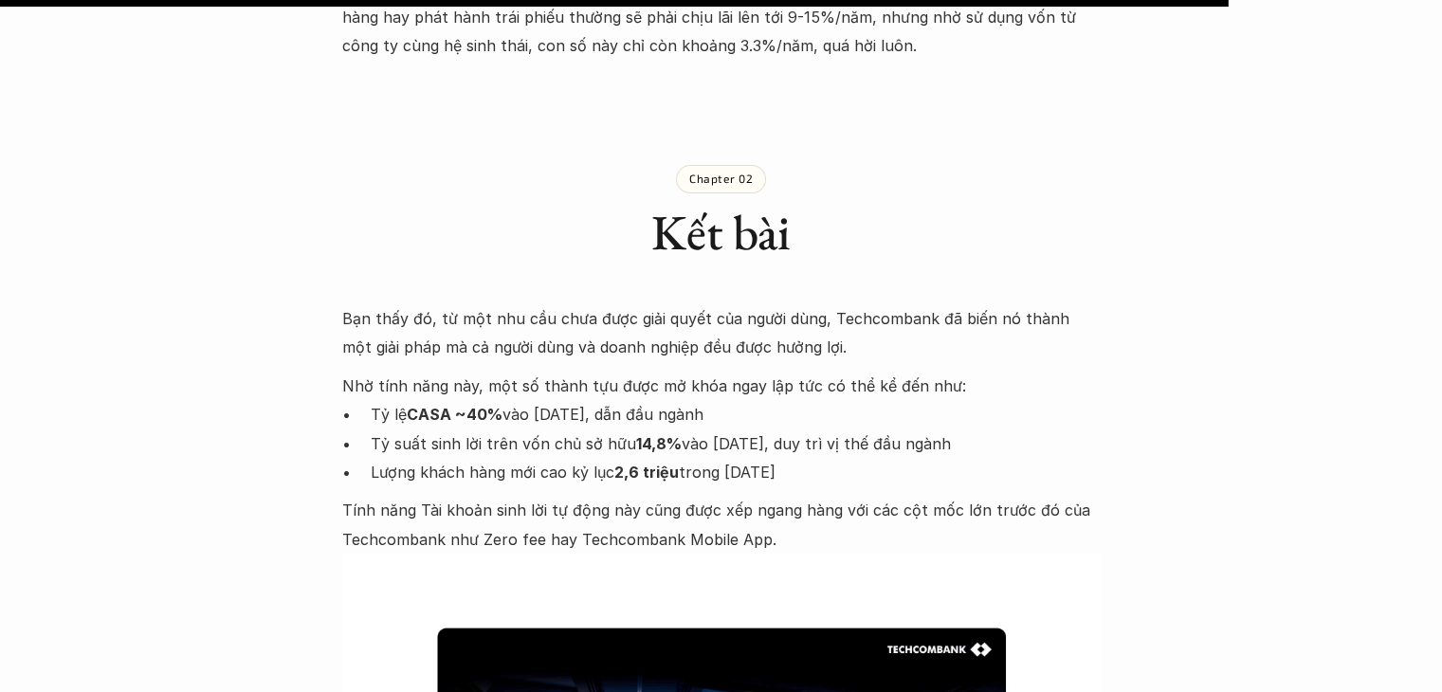
click at [643, 508] on p "Tính năng Tài khoản sinh lời tự động này cũng được xếp ngang hàng với các cột m…" at bounding box center [721, 525] width 758 height 58
drag, startPoint x: 643, startPoint y: 508, endPoint x: 717, endPoint y: 515, distance: 74.2
click at [717, 515] on p "Tính năng Tài khoản sinh lời tự động này cũng được xếp ngang hàng với các cột m…" at bounding box center [721, 525] width 758 height 58
drag, startPoint x: 717, startPoint y: 515, endPoint x: 655, endPoint y: 519, distance: 61.8
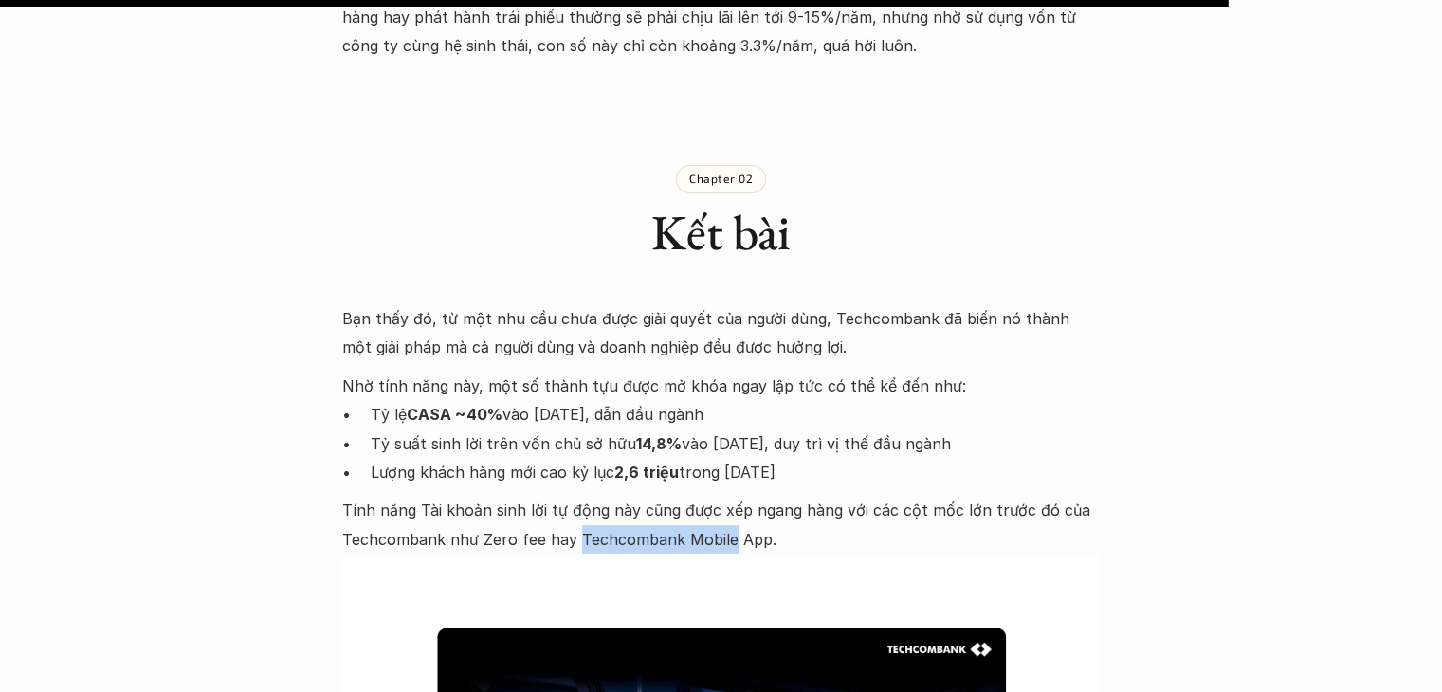
click at [655, 519] on p "Tính năng Tài khoản sinh lời tự động này cũng được xếp ngang hàng với các cột m…" at bounding box center [721, 525] width 758 height 58
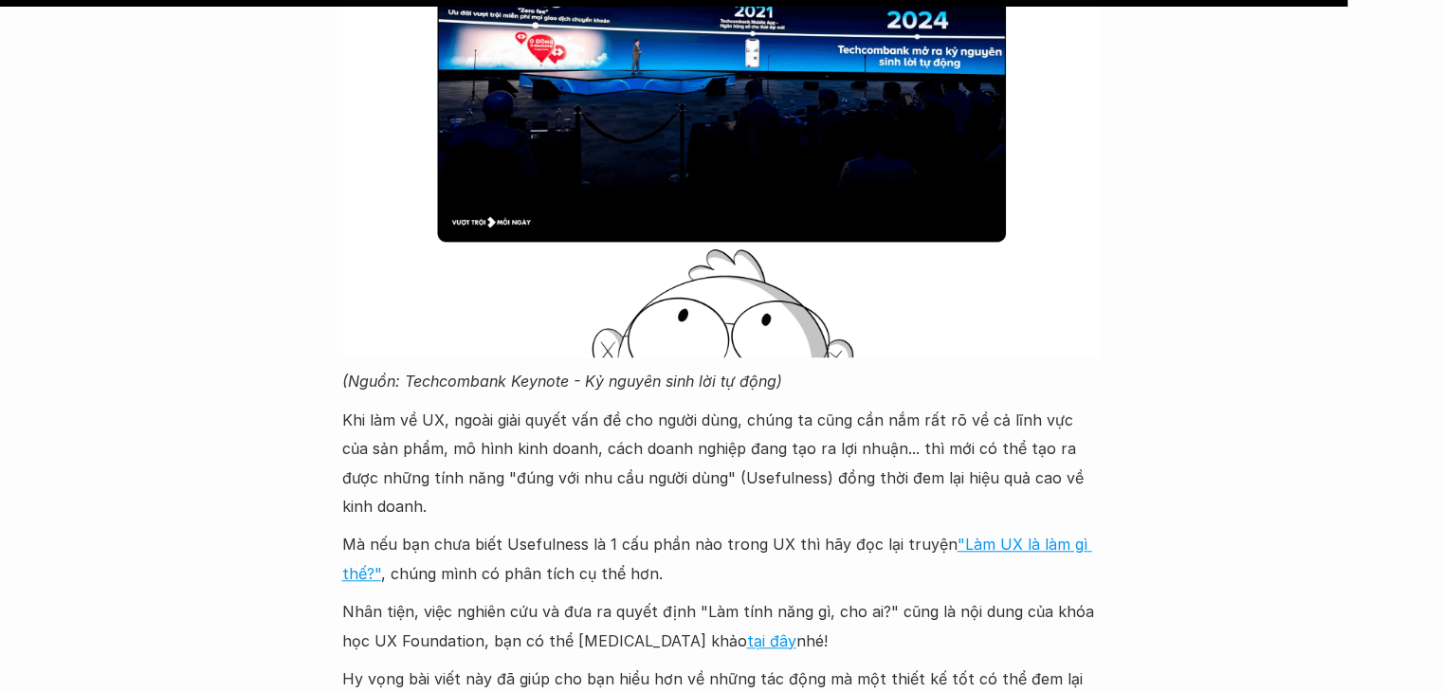
scroll to position [8615, 0]
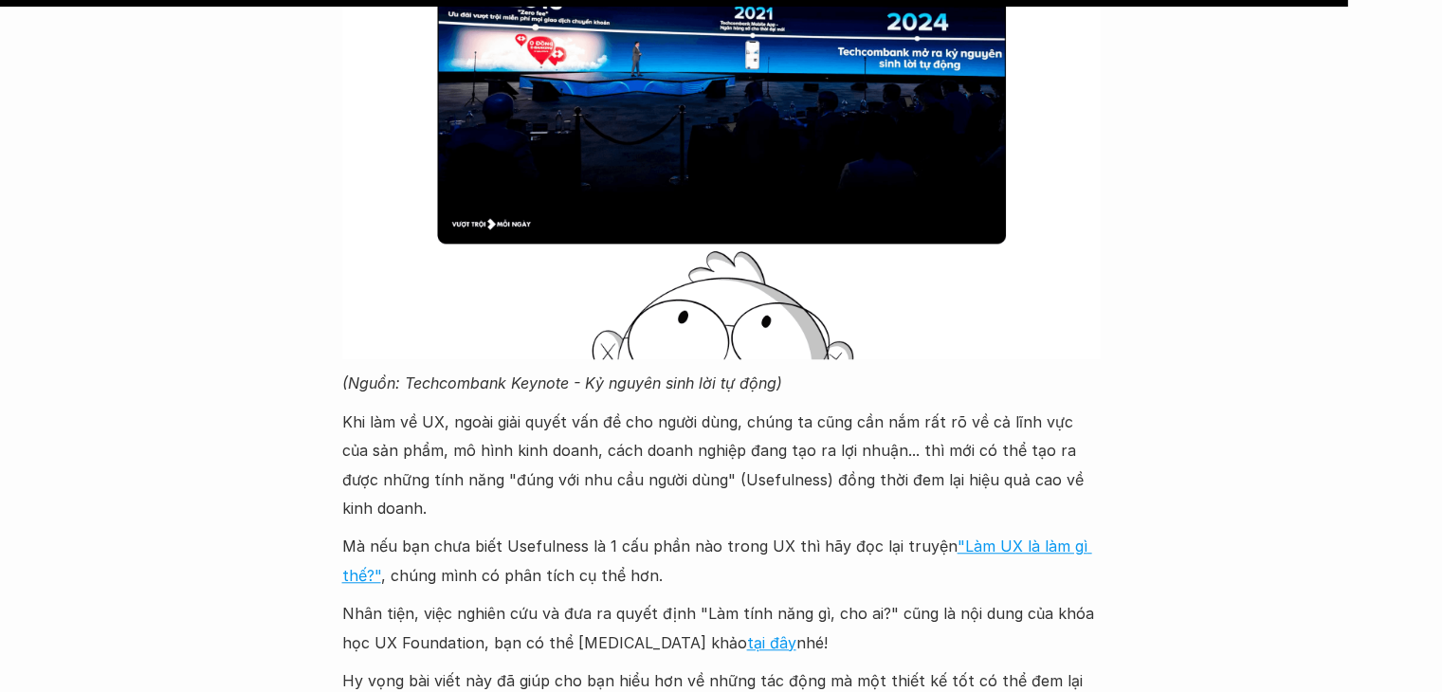
click at [476, 448] on p "Khi làm về UX, ngoài giải quyết vấn đề cho người dùng, chúng ta cũng cần nắm rấ…" at bounding box center [721, 466] width 758 height 116
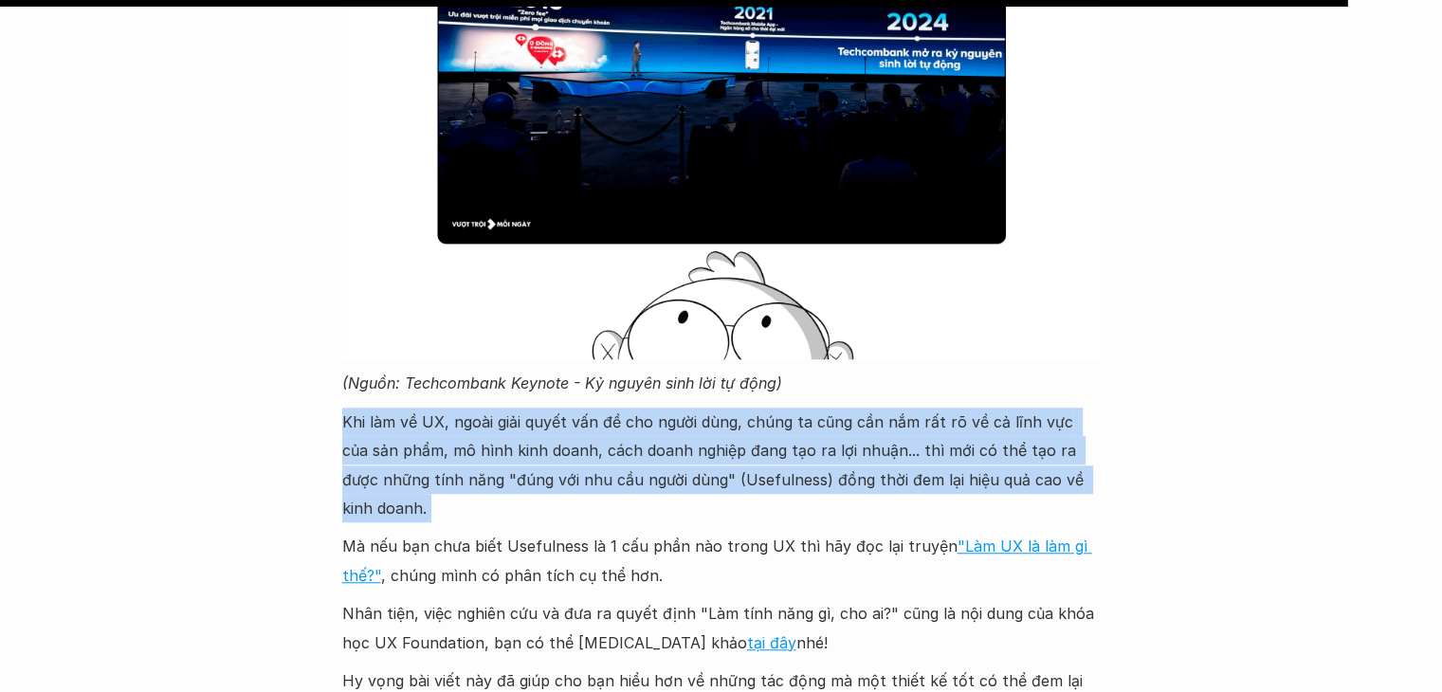
click at [476, 448] on p "Khi làm về UX, ngoài giải quyết vấn đề cho người dùng, chúng ta cũng cần nắm rấ…" at bounding box center [721, 466] width 758 height 116
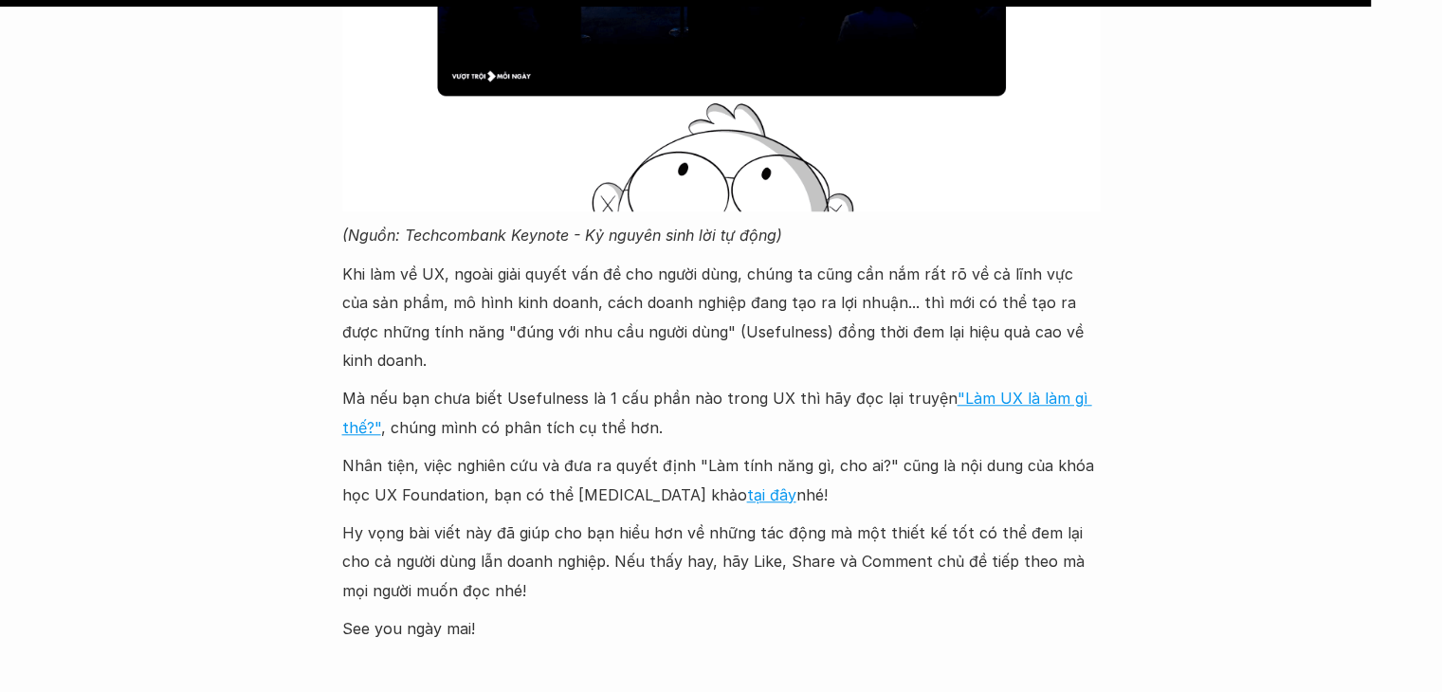
click at [470, 384] on p "Mà nếu bạn chưa biết Usefulness là 1 cấu phần nào trong UX thì hãy đọc lại truy…" at bounding box center [721, 413] width 758 height 58
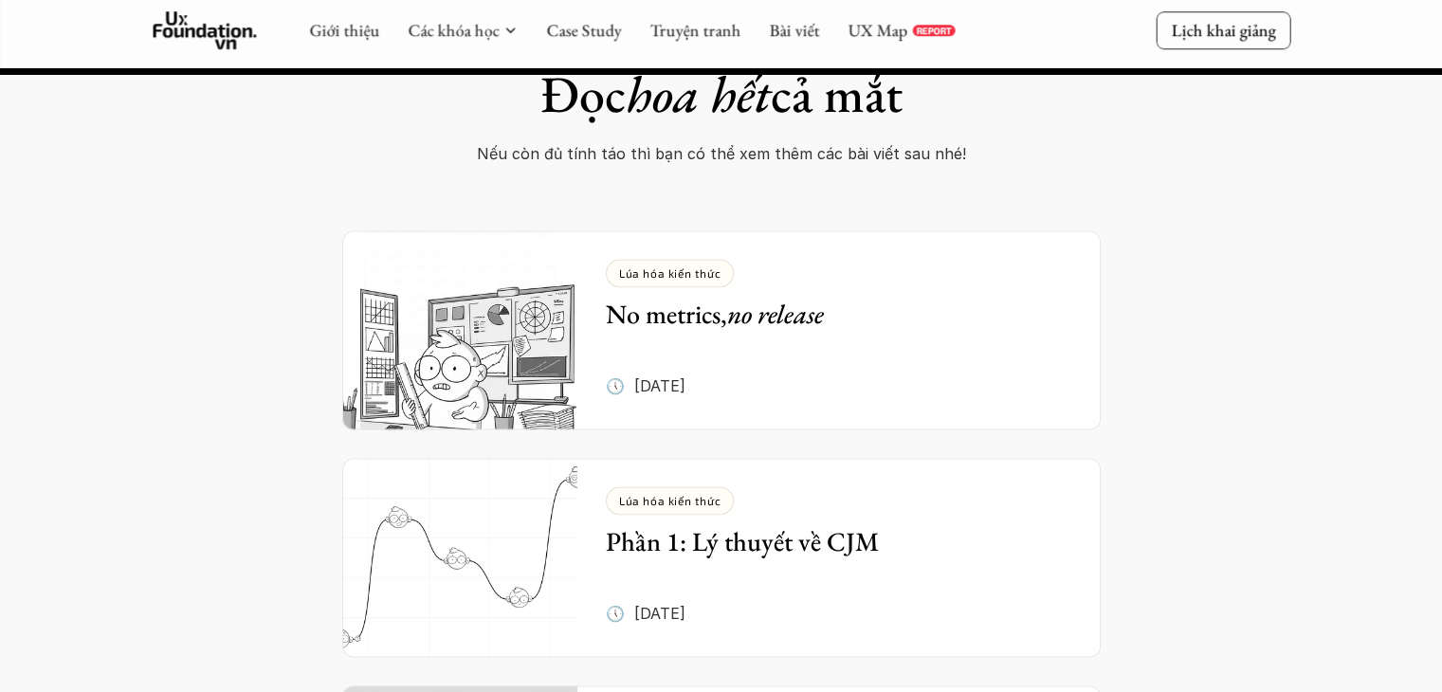
scroll to position [10016, 0]
